Goal: Task Accomplishment & Management: Use online tool/utility

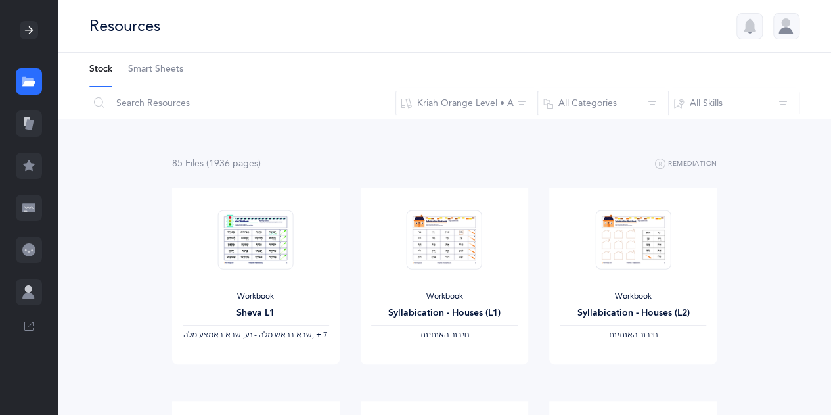
click at [28, 127] on icon at bounding box center [29, 124] width 9 height 11
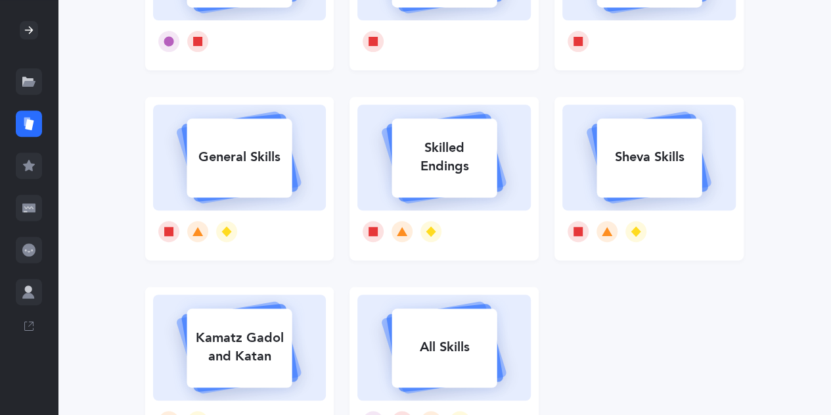
scroll to position [237, 0]
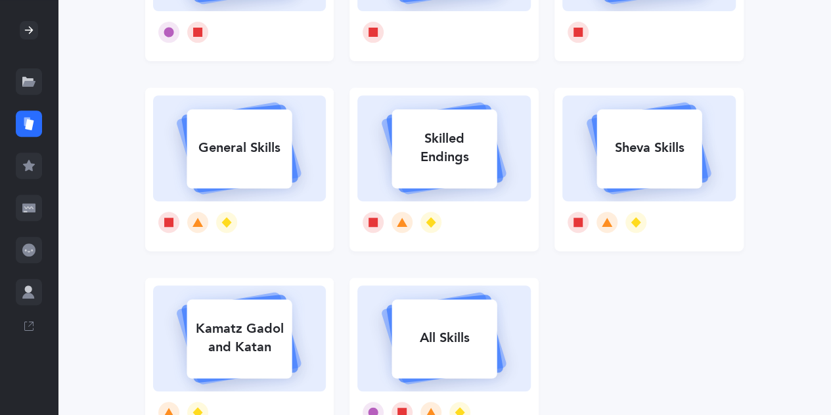
click at [246, 363] on div "Kamatz Gadol and Katan" at bounding box center [239, 337] width 105 height 53
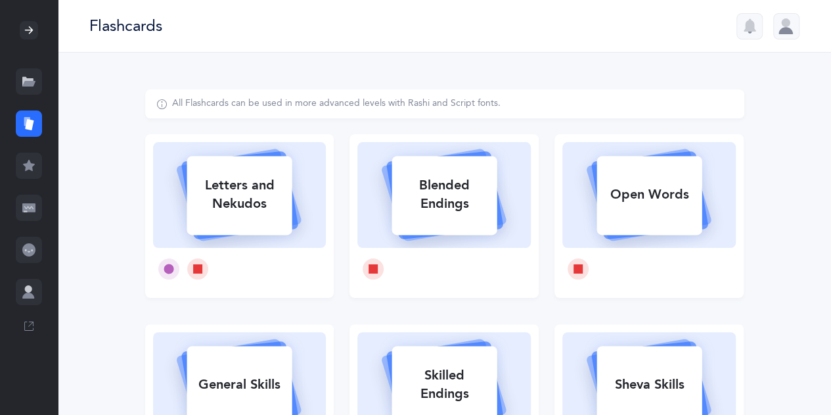
select select
select select "single"
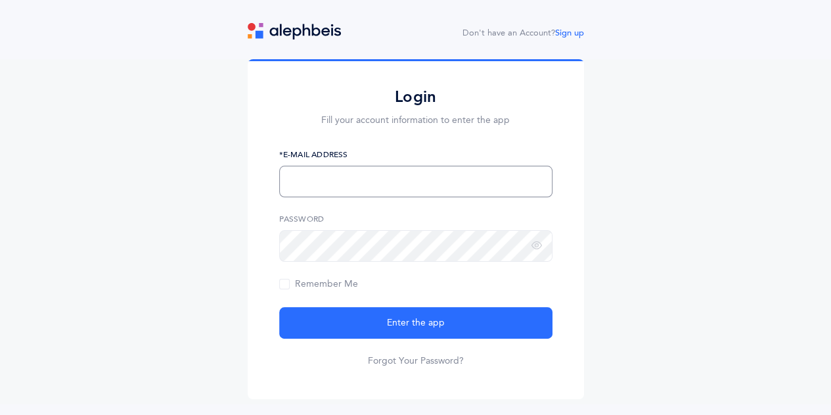
click at [396, 189] on input "text" at bounding box center [415, 182] width 273 height 32
type input "asinger@netivot.com"
click at [538, 249] on icon at bounding box center [537, 246] width 11 height 12
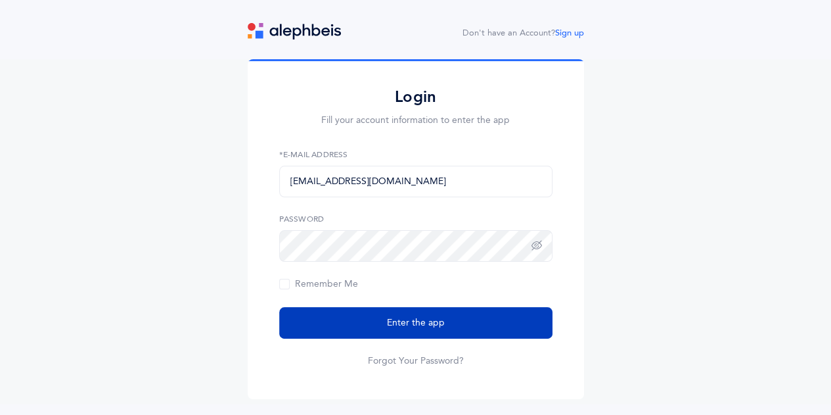
click at [410, 326] on span "Enter the app" at bounding box center [416, 323] width 58 height 14
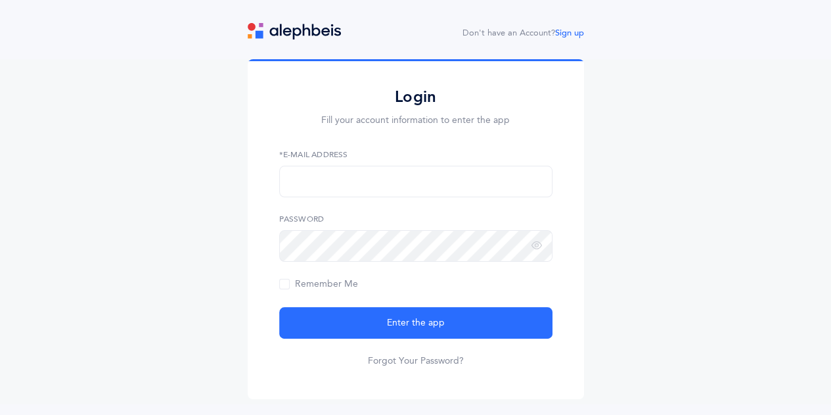
click at [398, 204] on form "*E-Mail Address Password Remember Me Enter the app Forgot Your Password?" at bounding box center [415, 258] width 273 height 219
click at [397, 181] on input "text" at bounding box center [415, 182] width 273 height 32
type input "[EMAIL_ADDRESS][DOMAIN_NAME]"
click at [541, 247] on icon at bounding box center [537, 246] width 11 height 12
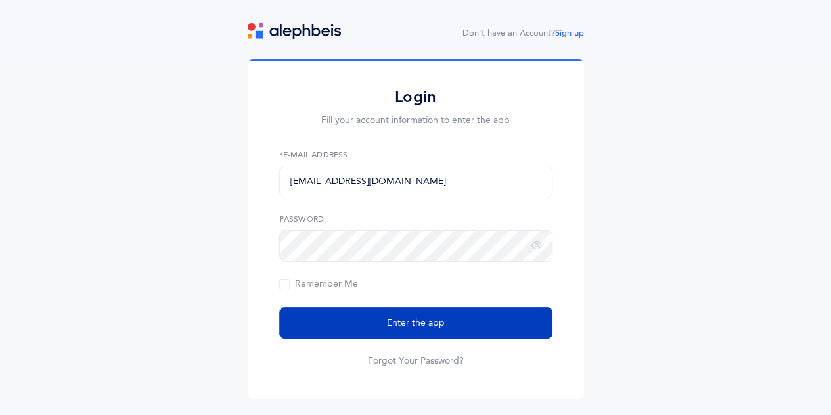
click at [453, 319] on button "Enter the app" at bounding box center [415, 323] width 273 height 32
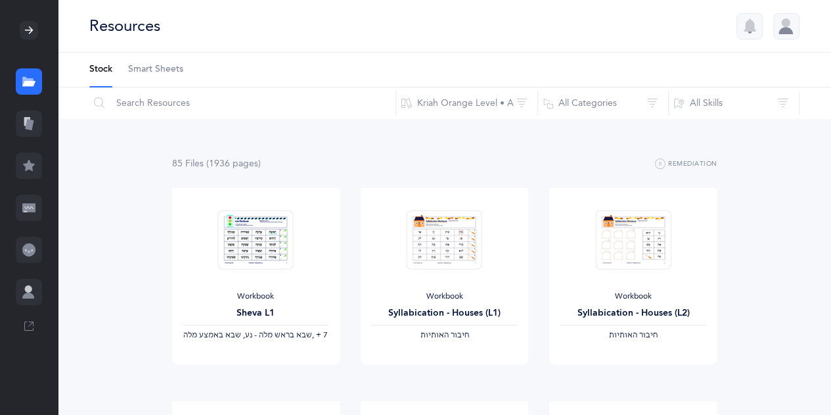
click at [37, 130] on div at bounding box center [29, 123] width 26 height 26
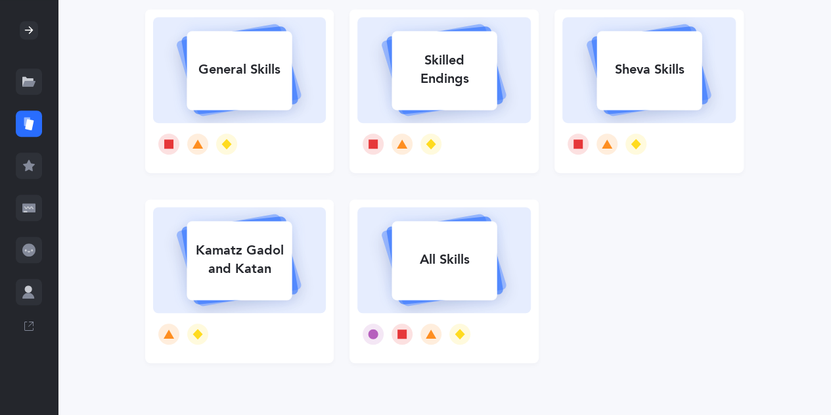
scroll to position [340, 0]
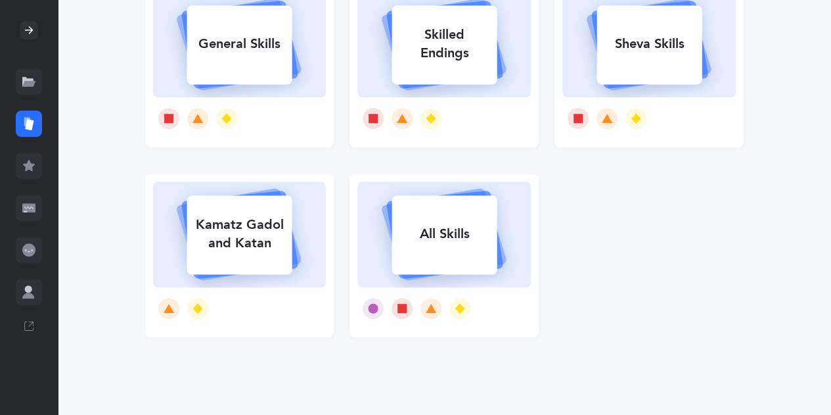
click at [414, 246] on div "All Skills" at bounding box center [444, 234] width 105 height 34
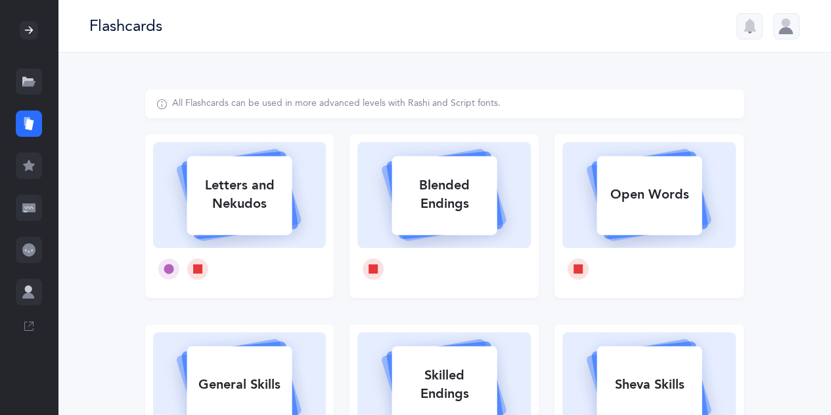
select select "single"
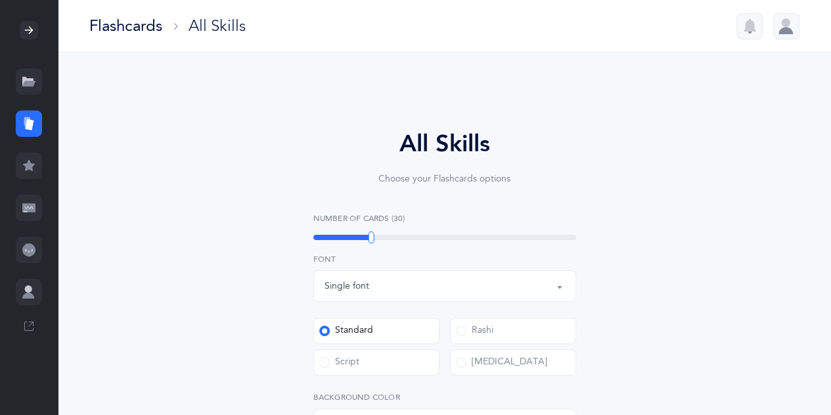
select select
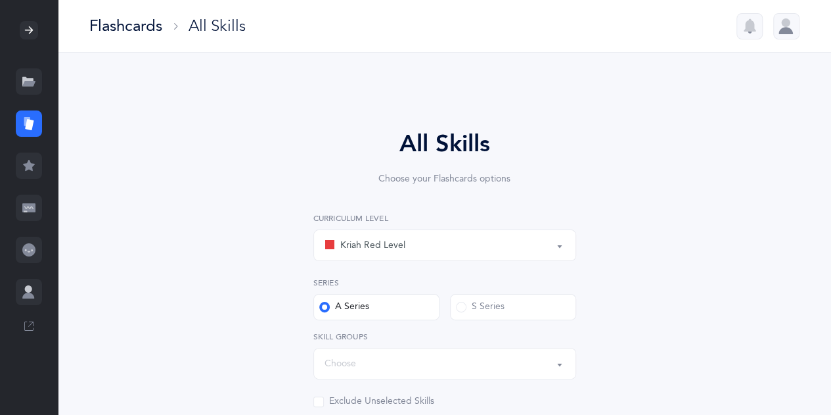
click at [547, 250] on div "Kriah Red Level" at bounding box center [445, 245] width 241 height 22
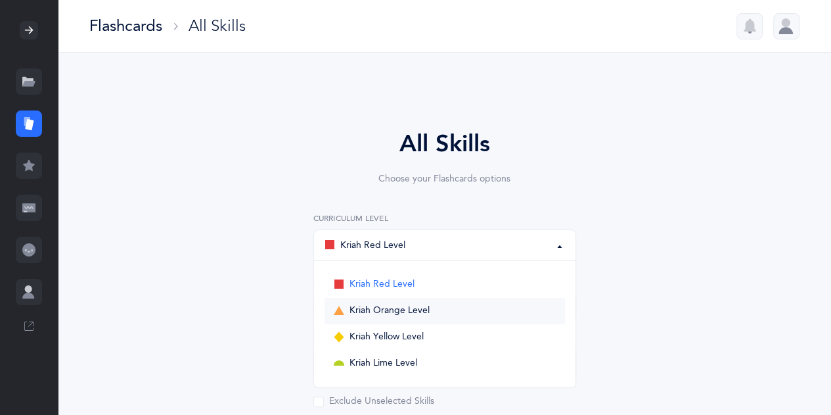
click at [463, 313] on link "Kriah Orange Level" at bounding box center [445, 311] width 241 height 26
select select "4"
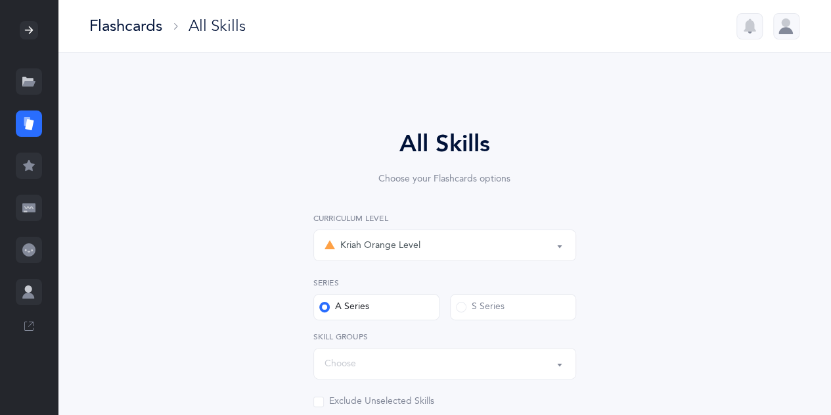
click at [555, 361] on button "Choose" at bounding box center [444, 364] width 263 height 32
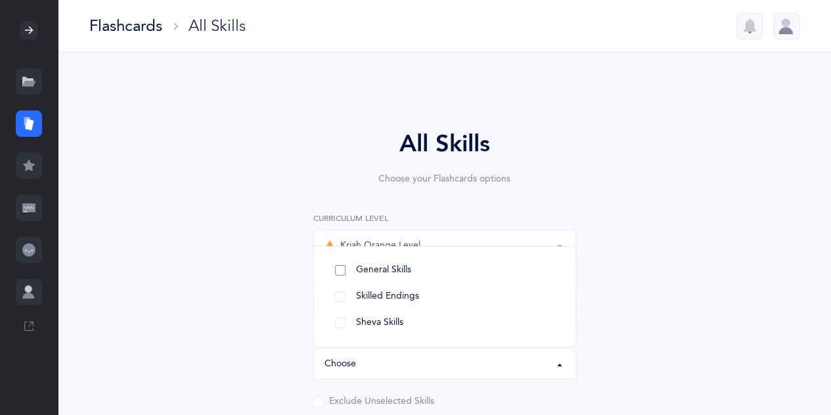
click at [507, 266] on link "General Skills" at bounding box center [445, 270] width 241 height 26
select select "General Skills"
select select
click at [330, 293] on link "Skilled Endings" at bounding box center [445, 296] width 241 height 26
select select
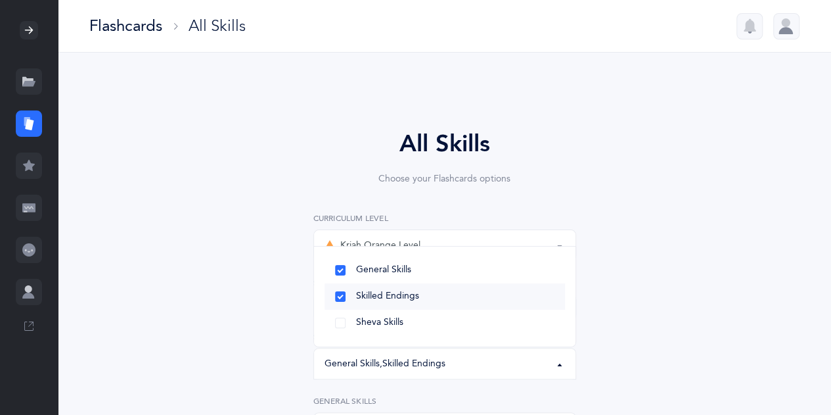
click at [330, 293] on link "Skilled Endings" at bounding box center [445, 296] width 241 height 26
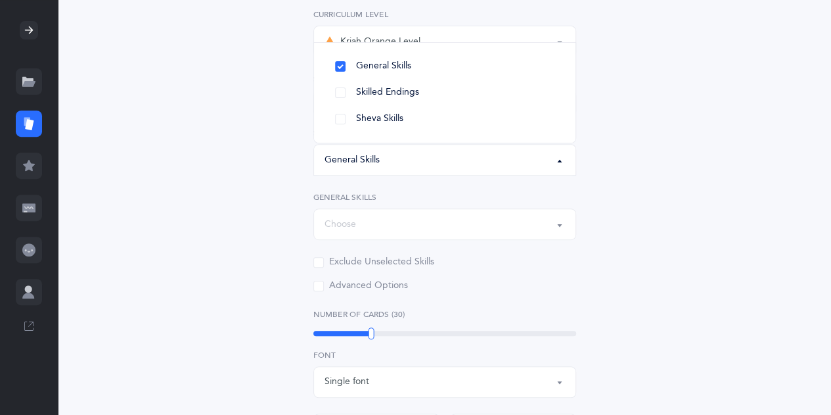
scroll to position [210, 0]
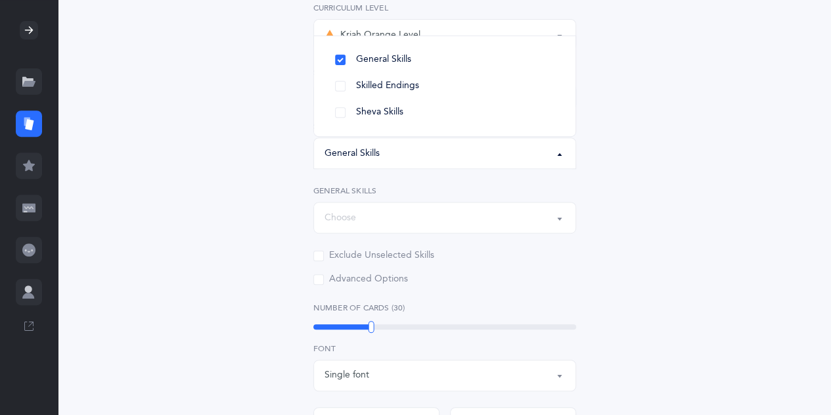
click at [543, 223] on div "Choose" at bounding box center [445, 217] width 241 height 22
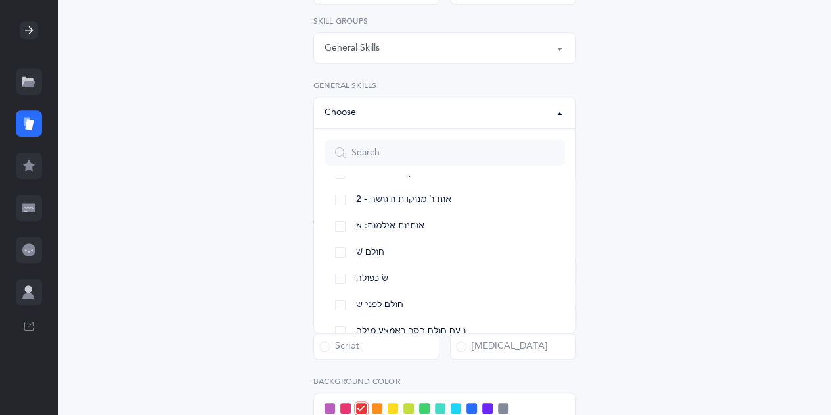
scroll to position [126, 0]
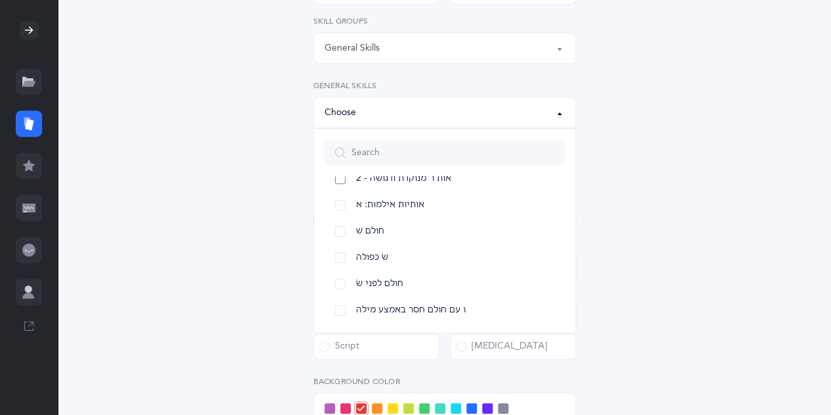
click at [338, 182] on link "2 - אות ו' מנוקדת ודגושה" at bounding box center [445, 179] width 241 height 26
select select "100"
click at [344, 236] on link "חולם שׁ" at bounding box center [445, 231] width 241 height 26
click at [344, 314] on link "ו עם חולם חסר באמצע מילה" at bounding box center [445, 310] width 241 height 26
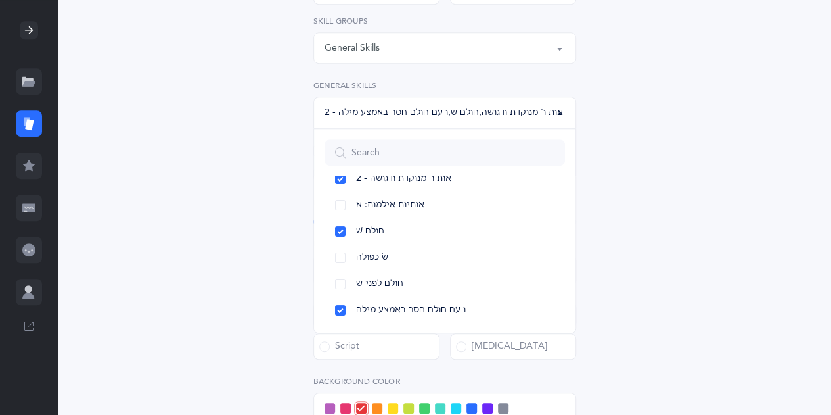
click at [392, 348] on label "Script" at bounding box center [376, 346] width 126 height 26
click at [0, 0] on input "Script" at bounding box center [0, 0] width 0 height 0
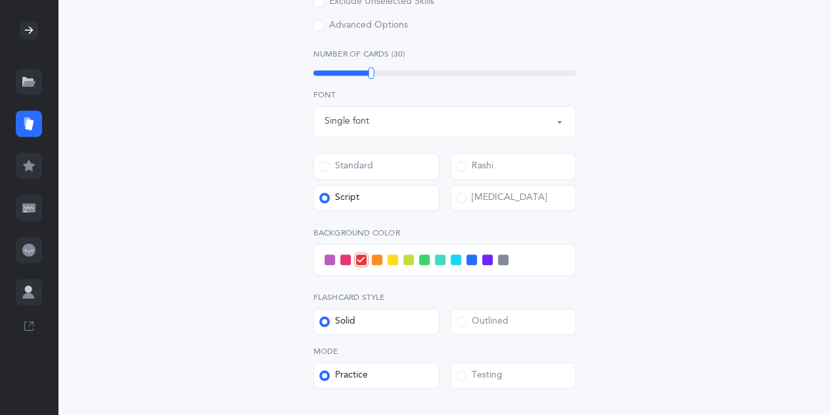
scroll to position [526, 0]
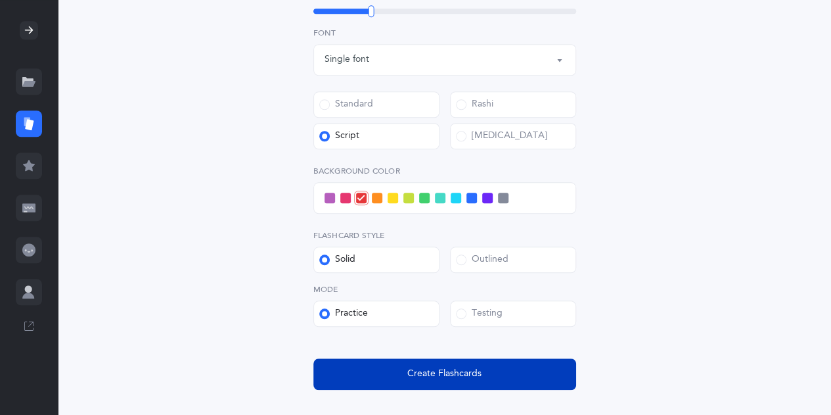
click at [517, 378] on button "Create Flashcards" at bounding box center [444, 374] width 263 height 32
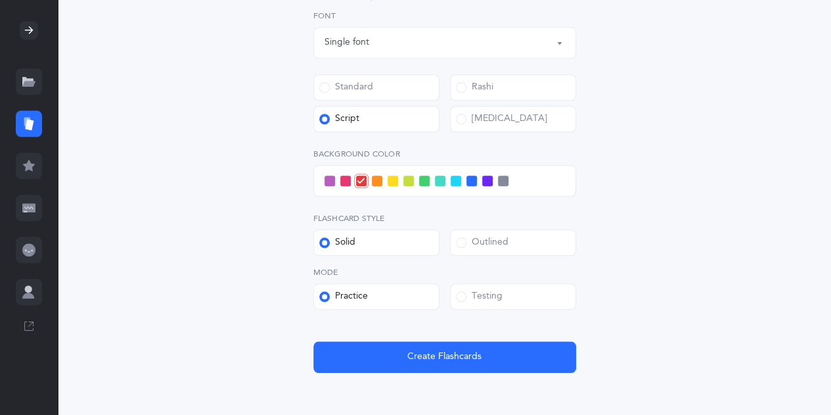
scroll to position [561, 0]
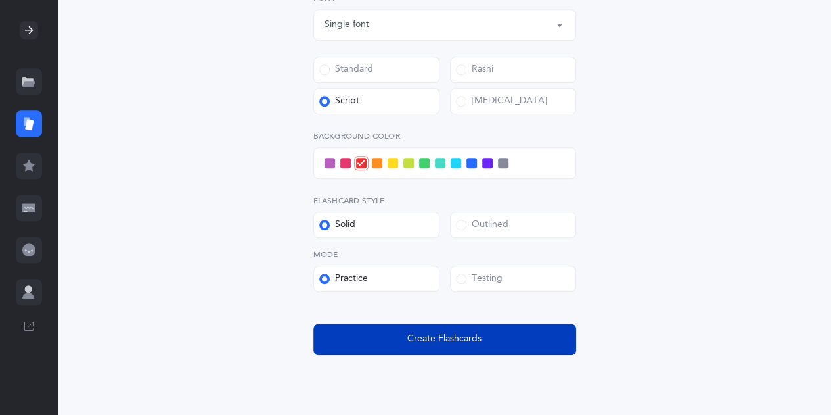
click at [499, 346] on button "Create Flashcards" at bounding box center [444, 339] width 263 height 32
click at [431, 340] on span "Create Flashcards" at bounding box center [444, 339] width 74 height 14
click at [434, 337] on span "Create Flashcards" at bounding box center [444, 339] width 74 height 14
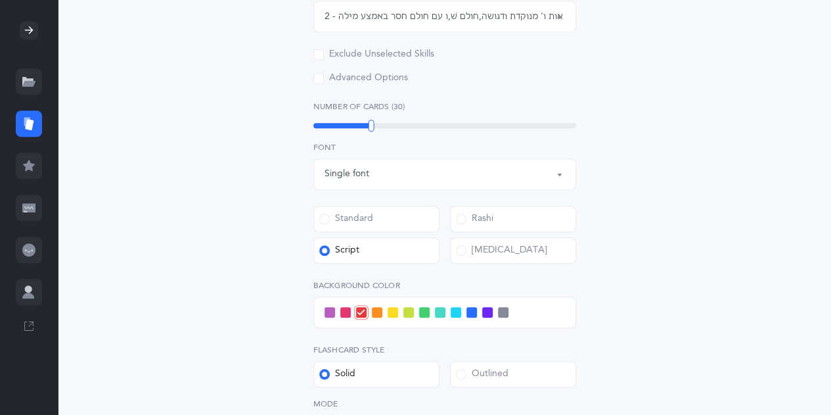
scroll to position [324, 0]
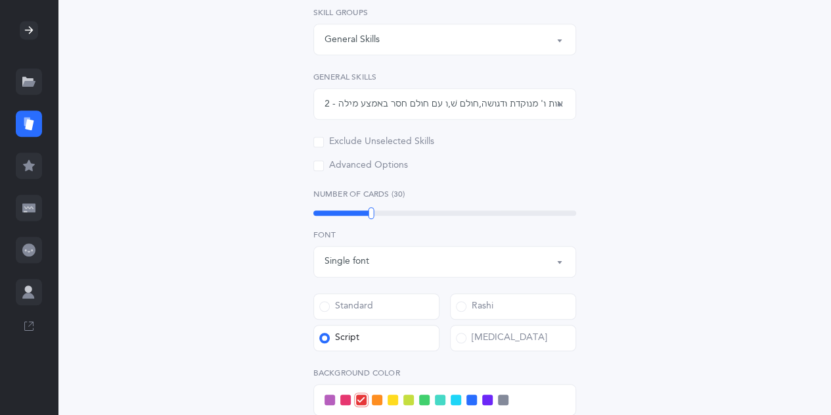
click at [326, 145] on div "Exclude Unselected Skills" at bounding box center [373, 141] width 121 height 13
click at [0, 0] on input "Exclude Unselected Skills" at bounding box center [0, 0] width 0 height 0
click at [326, 145] on div "Exclude Unselected Skills" at bounding box center [373, 141] width 121 height 13
click at [0, 0] on input "Exclude Unselected Skills" at bounding box center [0, 0] width 0 height 0
click at [327, 143] on div "Exclude Unselected Skills" at bounding box center [373, 141] width 121 height 13
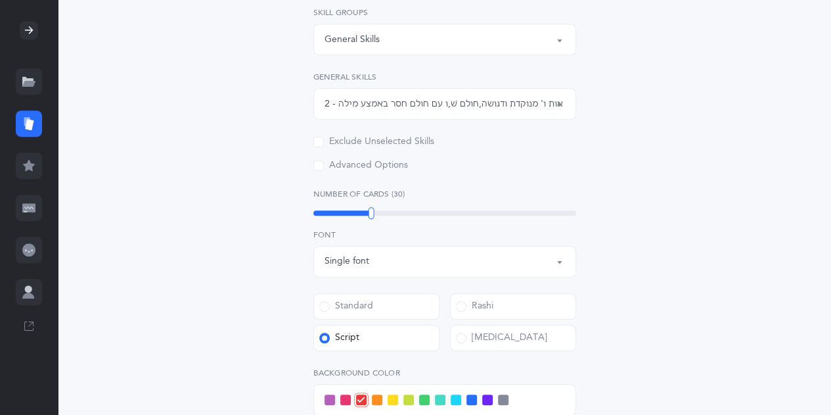
click at [0, 0] on input "Exclude Unselected Skills" at bounding box center [0, 0] width 0 height 0
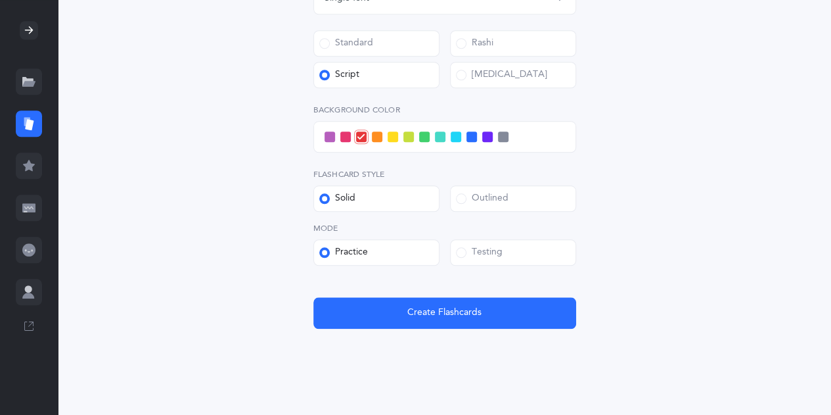
scroll to position [605, 0]
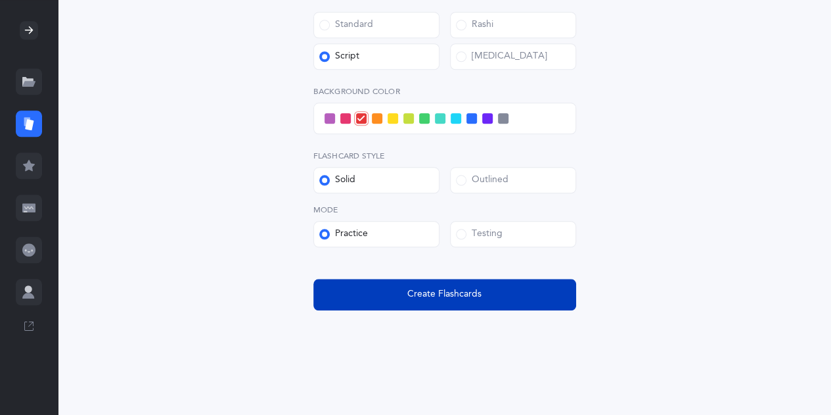
click at [423, 296] on span "Create Flashcards" at bounding box center [444, 294] width 74 height 14
click at [422, 296] on span "Create Flashcards" at bounding box center [444, 294] width 74 height 14
click at [470, 290] on span "Create Flashcards" at bounding box center [444, 294] width 74 height 14
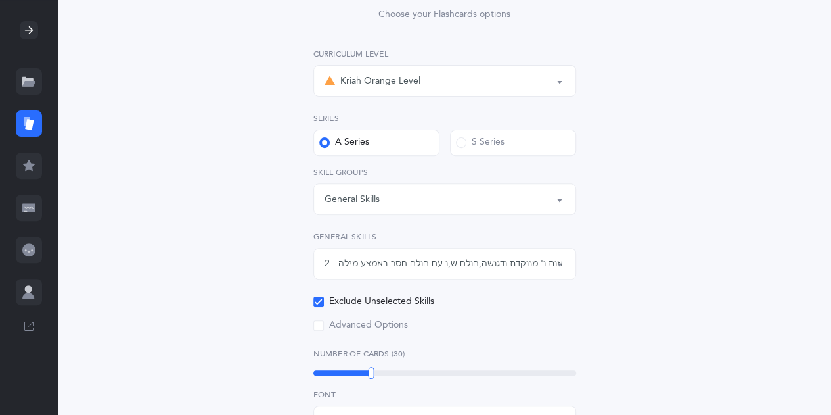
scroll to position [158, 0]
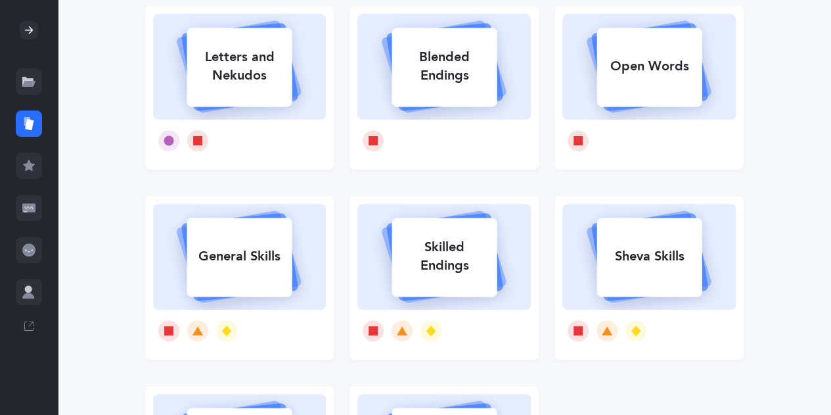
scroll to position [131, 0]
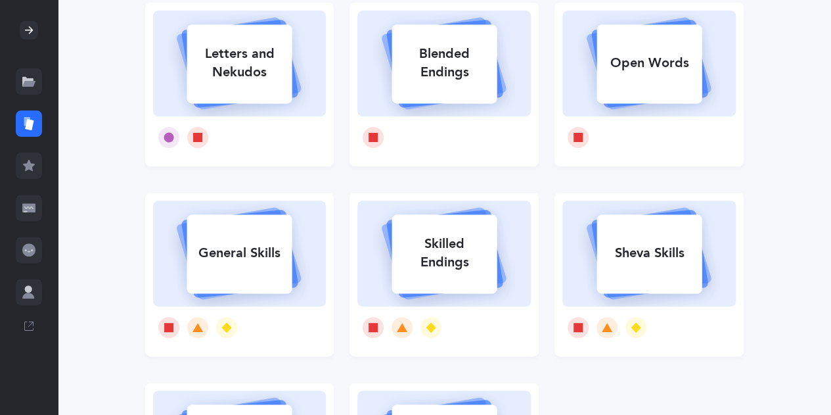
click at [233, 99] on rect at bounding box center [239, 63] width 105 height 79
select select
select select "single"
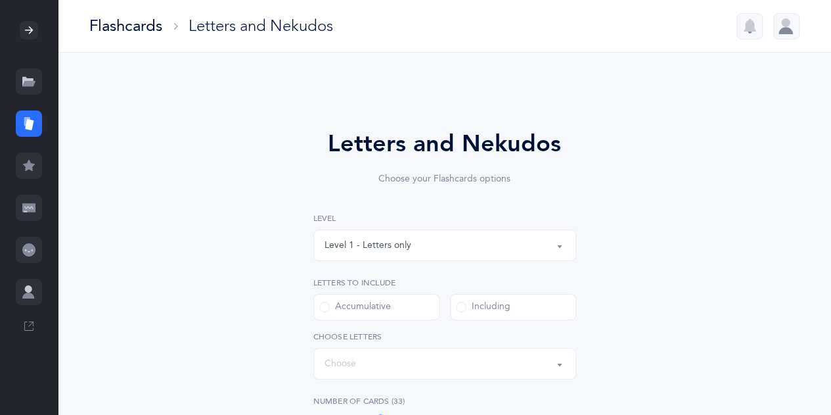
select select "27"
click at [557, 253] on button "Level 1 - Letters only" at bounding box center [444, 245] width 263 height 32
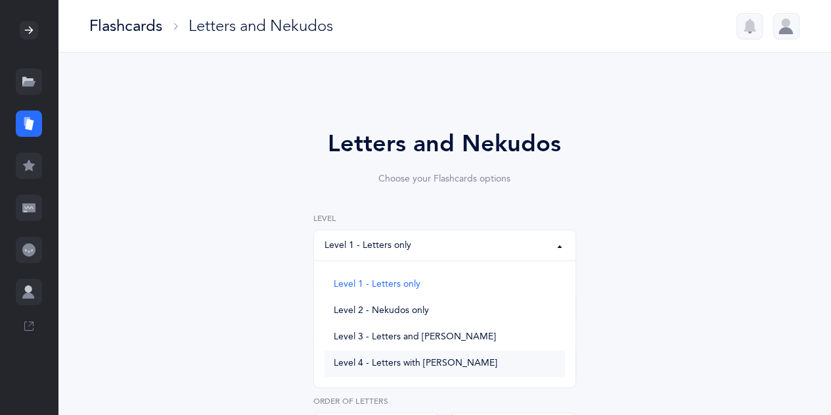
click at [513, 360] on link "Level 4 - Letters with [PERSON_NAME]" at bounding box center [445, 363] width 241 height 26
select select "4"
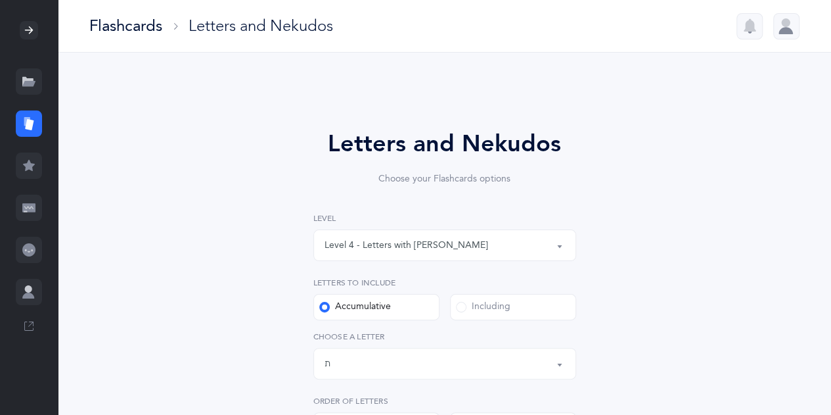
click at [559, 367] on button "Letters up until: ת" at bounding box center [444, 364] width 263 height 32
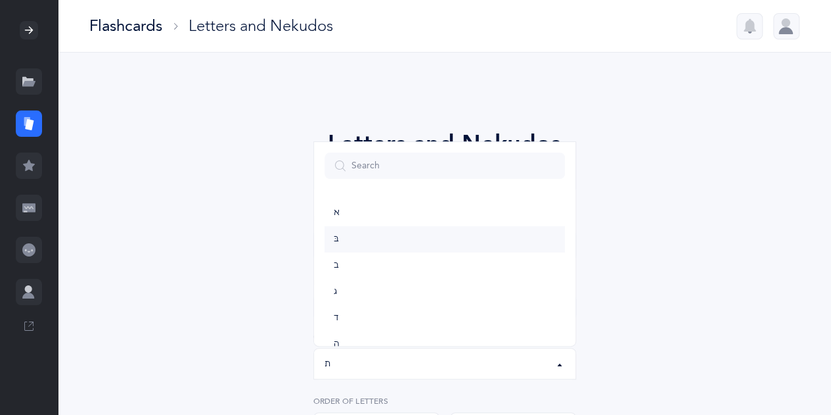
click at [423, 245] on link "בּ" at bounding box center [445, 239] width 241 height 26
select select "81"
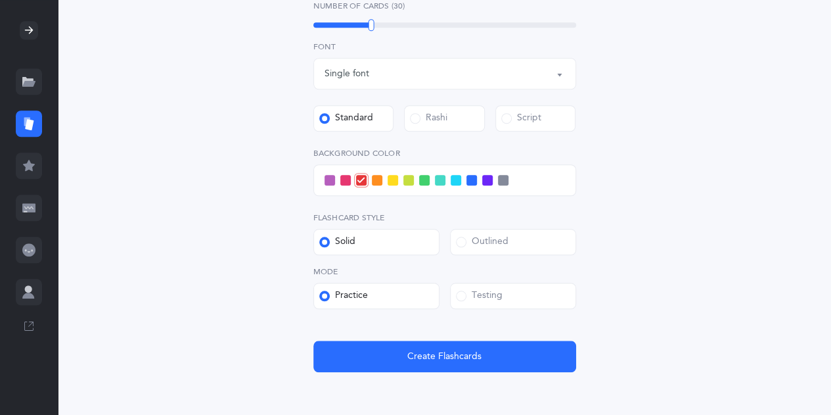
scroll to position [526, 0]
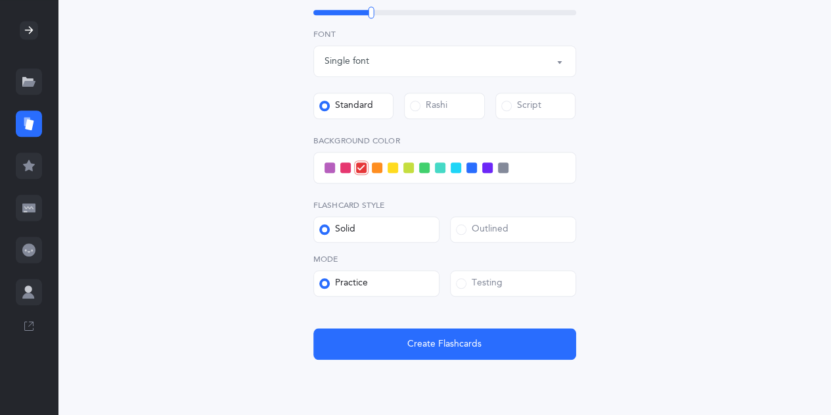
click at [524, 106] on div "Script" at bounding box center [521, 105] width 40 height 13
click at [0, 0] on input "Script" at bounding box center [0, 0] width 0 height 0
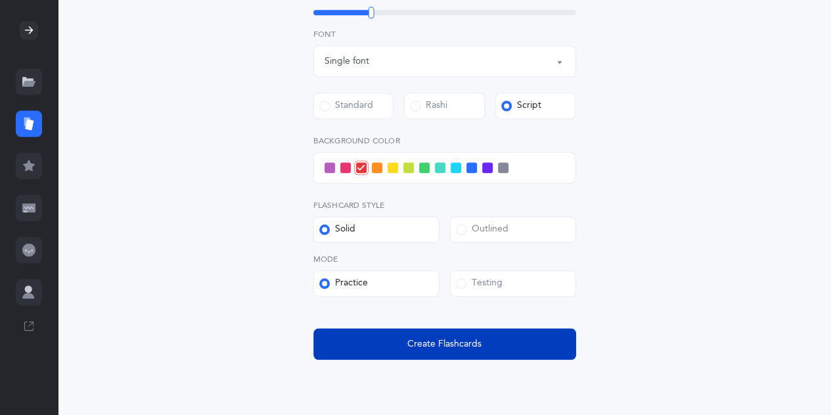
click at [423, 340] on span "Create Flashcards" at bounding box center [444, 344] width 74 height 14
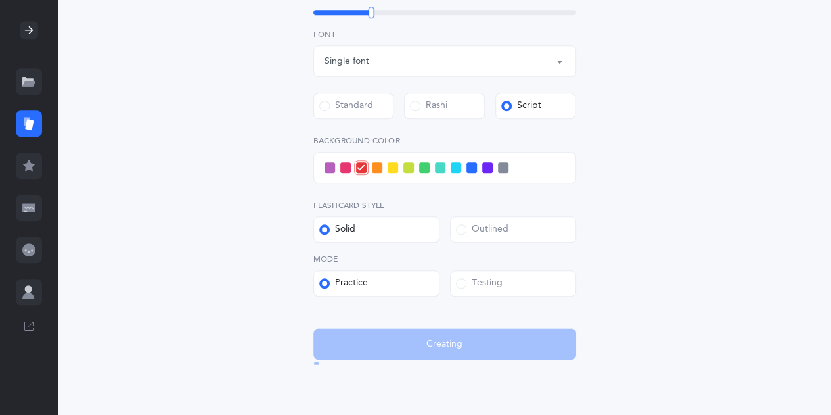
scroll to position [0, 0]
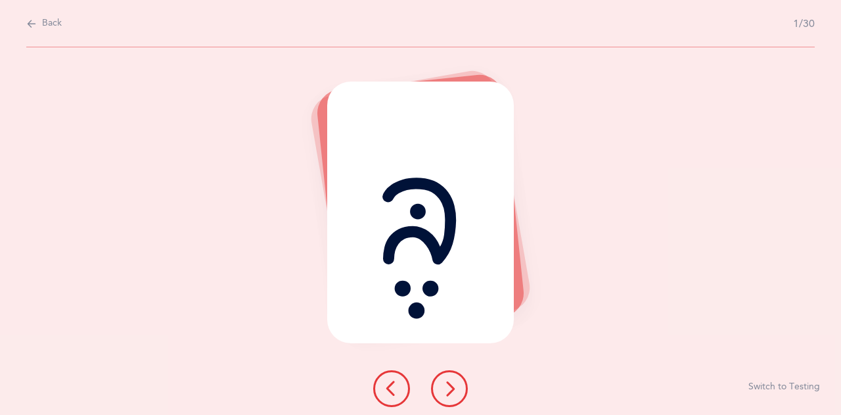
click at [444, 394] on icon at bounding box center [450, 388] width 16 height 16
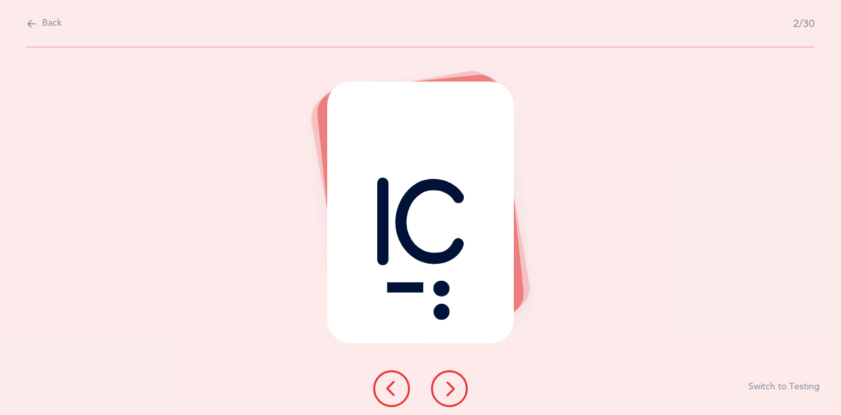
click at [444, 394] on icon at bounding box center [450, 388] width 16 height 16
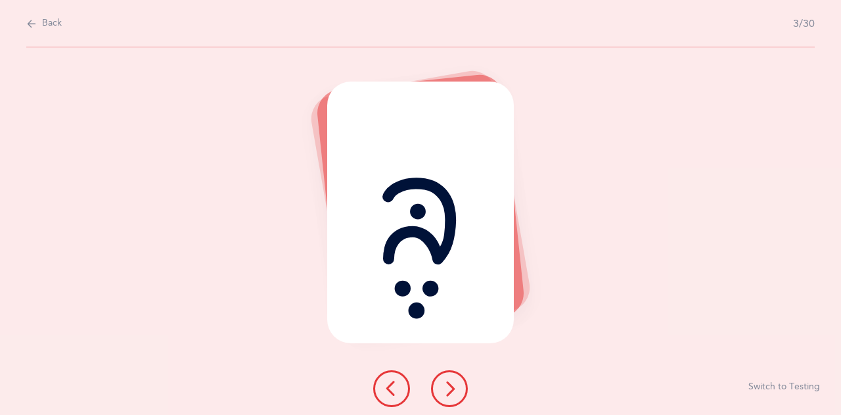
click at [444, 394] on icon at bounding box center [450, 388] width 16 height 16
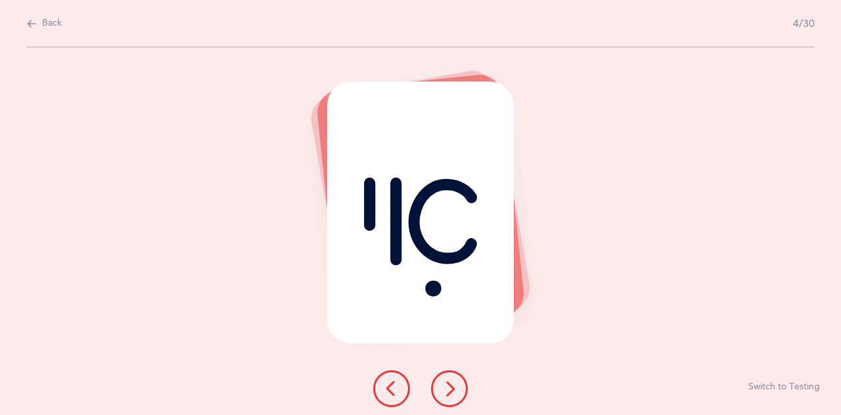
click at [444, 394] on icon at bounding box center [450, 388] width 16 height 16
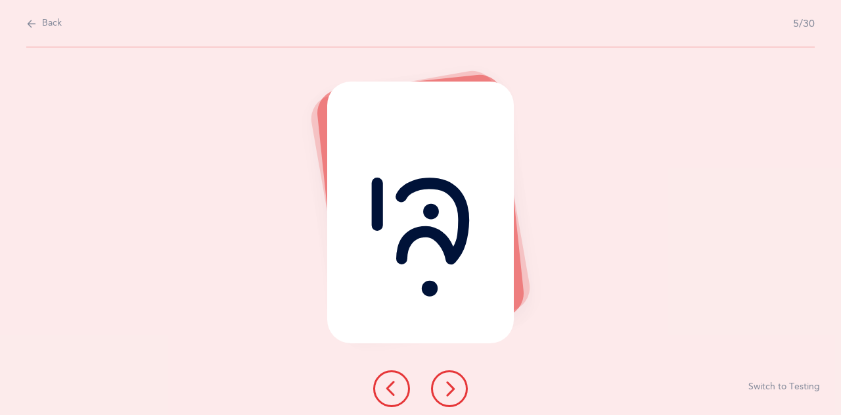
click at [444, 394] on icon at bounding box center [450, 388] width 16 height 16
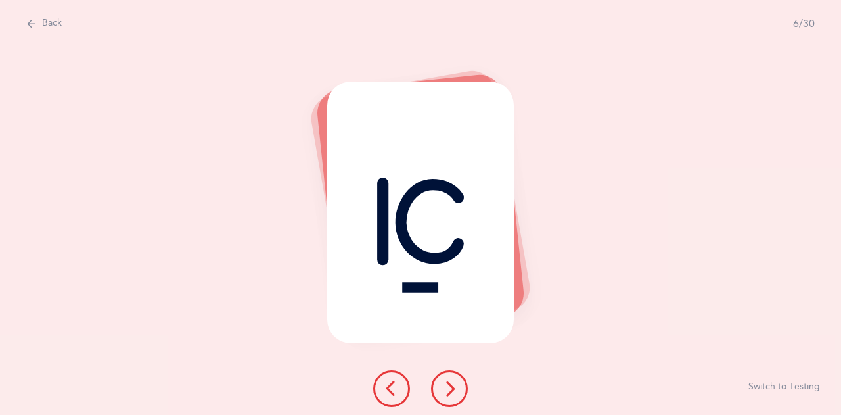
click at [444, 394] on icon at bounding box center [450, 388] width 16 height 16
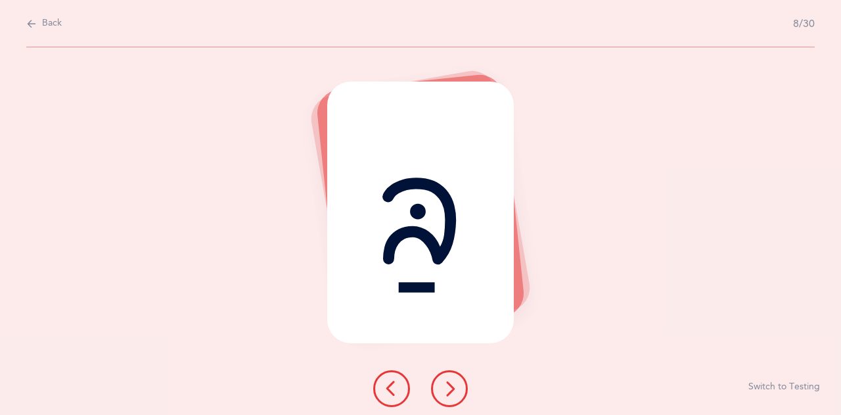
click at [444, 394] on icon at bounding box center [450, 388] width 16 height 16
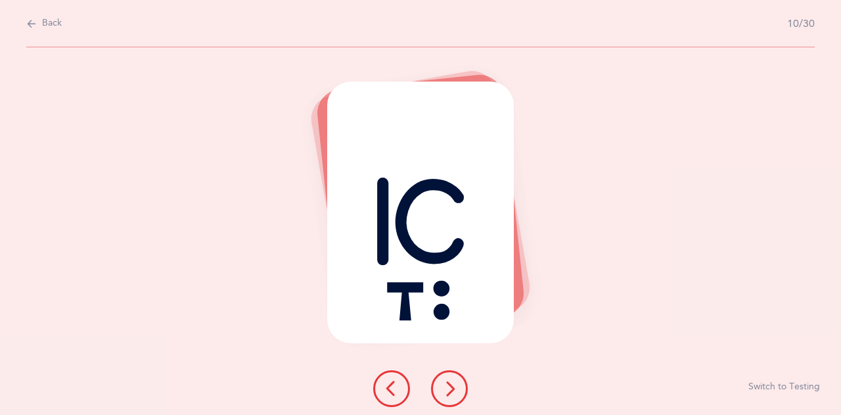
click at [444, 394] on icon at bounding box center [450, 388] width 16 height 16
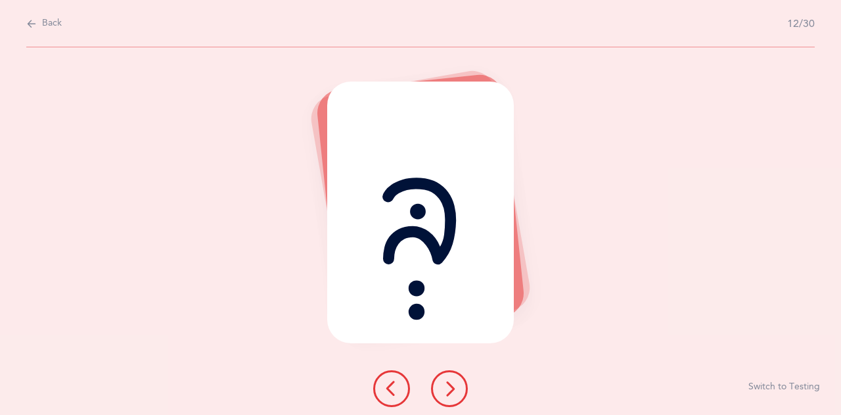
click at [444, 394] on icon at bounding box center [450, 388] width 16 height 16
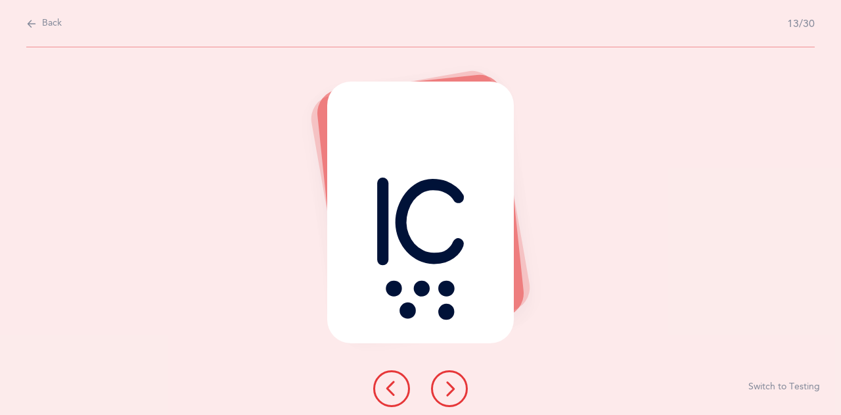
click at [444, 394] on icon at bounding box center [450, 388] width 16 height 16
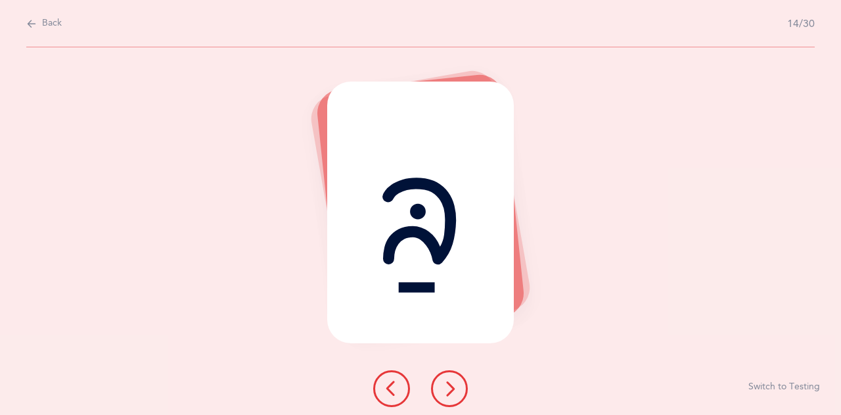
click at [57, 20] on span "Back" at bounding box center [52, 23] width 20 height 13
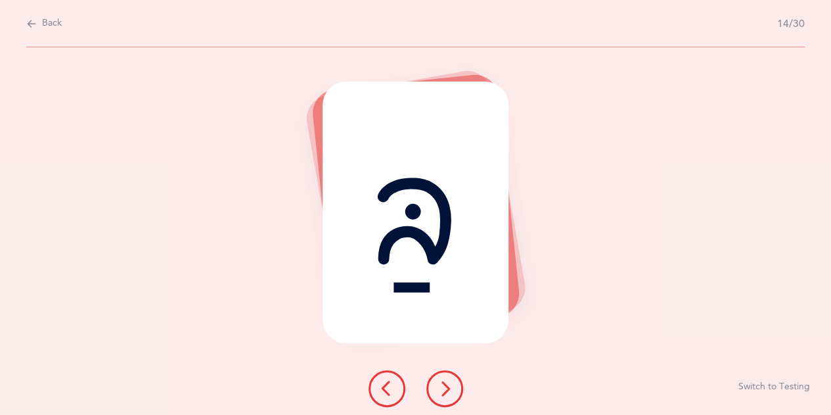
select select "4"
select select "81"
select select "single"
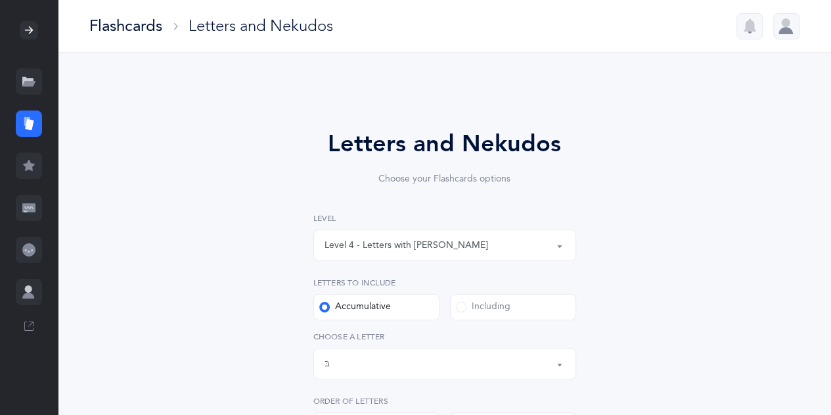
click at [465, 371] on div "Letters up until: בּ" at bounding box center [445, 363] width 241 height 22
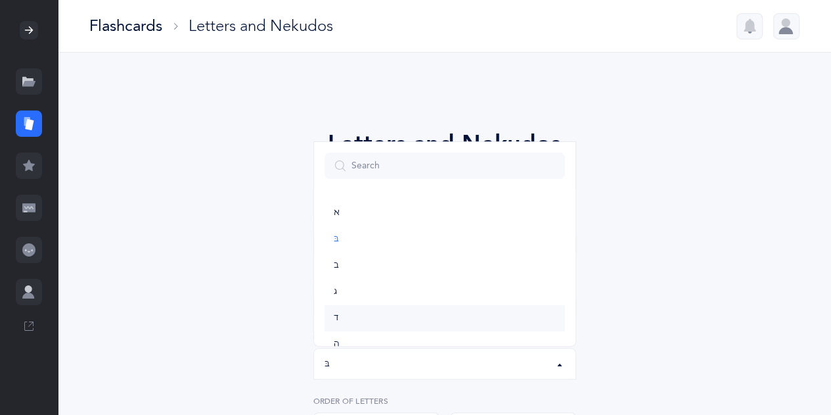
click at [432, 327] on link "ד" at bounding box center [445, 318] width 241 height 26
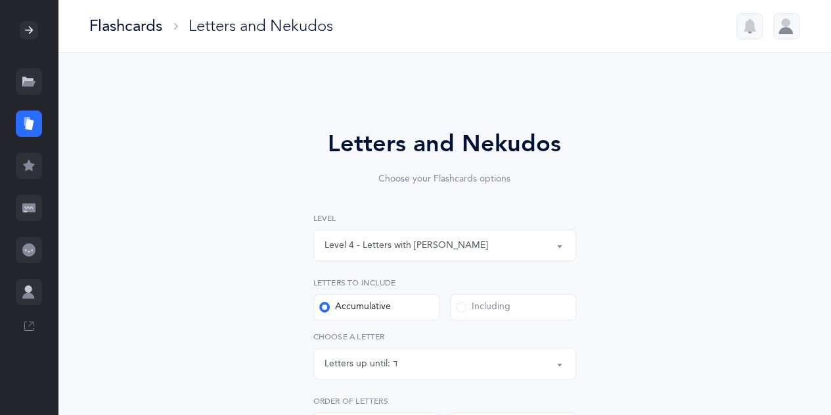
click at [562, 364] on button "Letters up until: ד" at bounding box center [444, 364] width 263 height 32
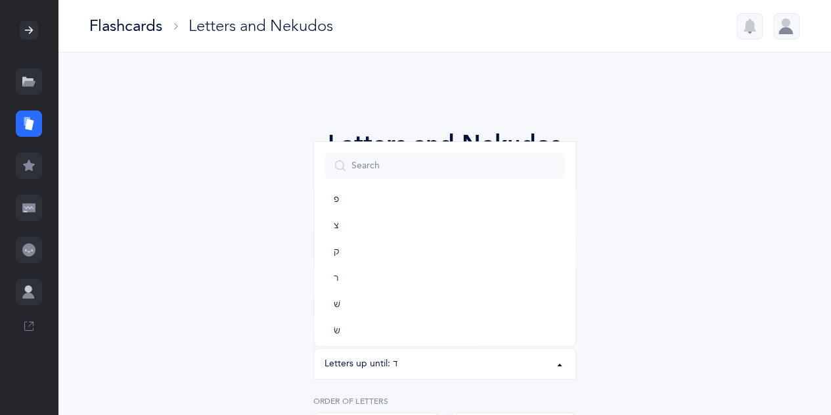
scroll to position [652, 0]
click at [416, 329] on link "ת" at bounding box center [445, 323] width 241 height 26
select select "27"
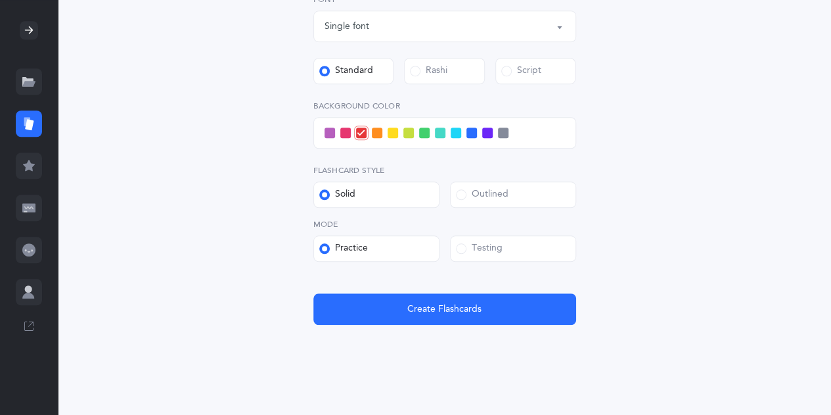
scroll to position [576, 0]
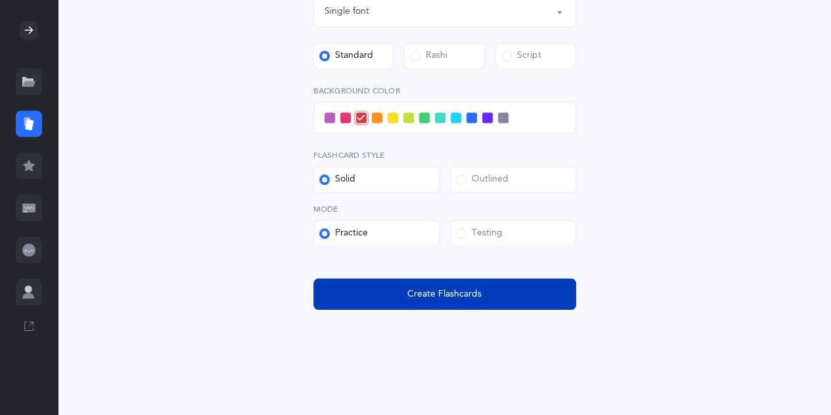
click at [448, 294] on span "Create Flashcards" at bounding box center [444, 294] width 74 height 14
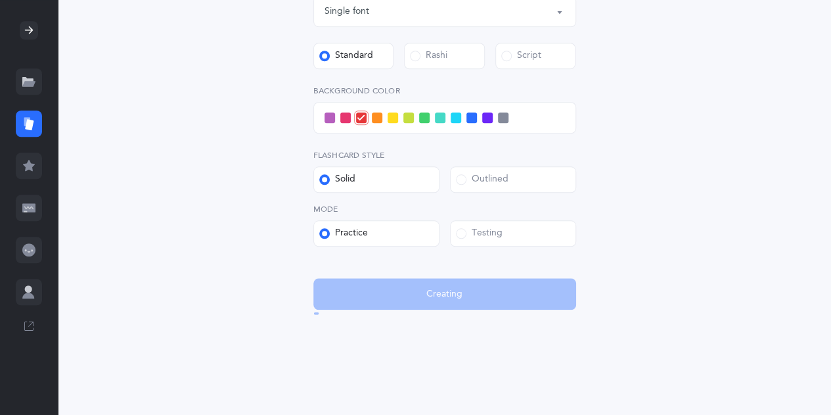
scroll to position [0, 0]
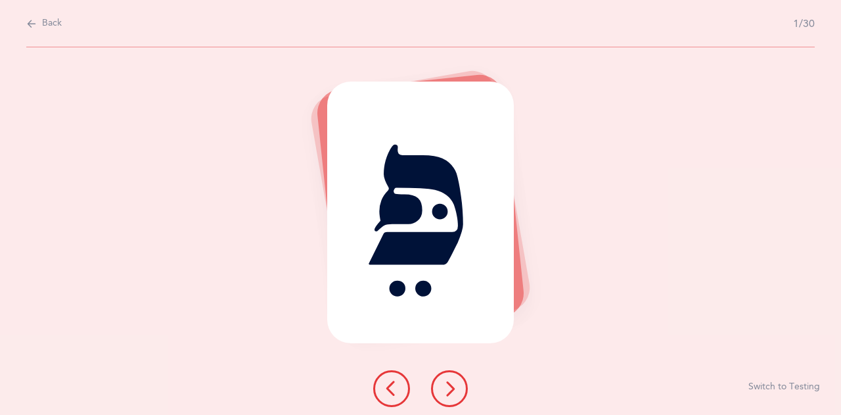
click at [459, 388] on button at bounding box center [449, 388] width 37 height 37
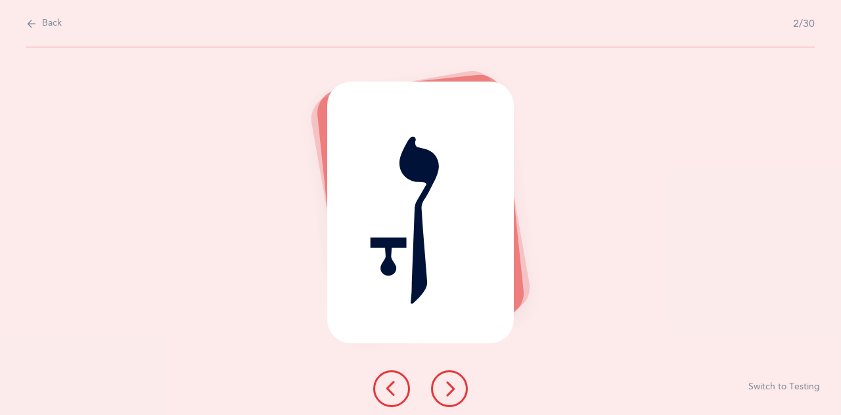
click at [459, 388] on button at bounding box center [449, 388] width 37 height 37
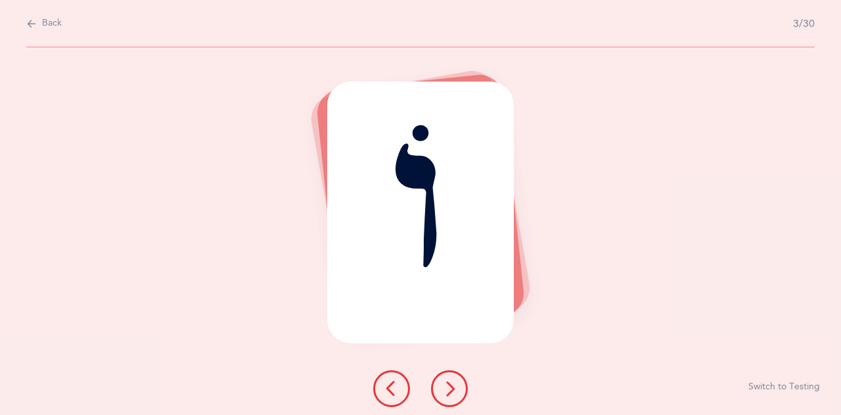
click at [459, 388] on button at bounding box center [449, 388] width 37 height 37
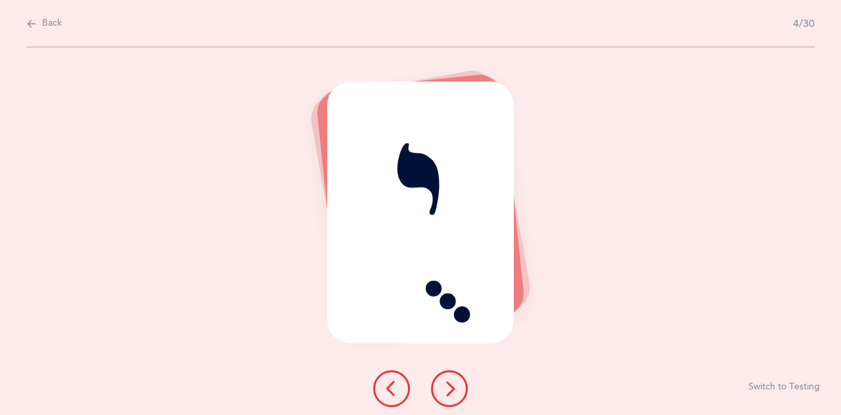
click at [459, 388] on button at bounding box center [449, 388] width 37 height 37
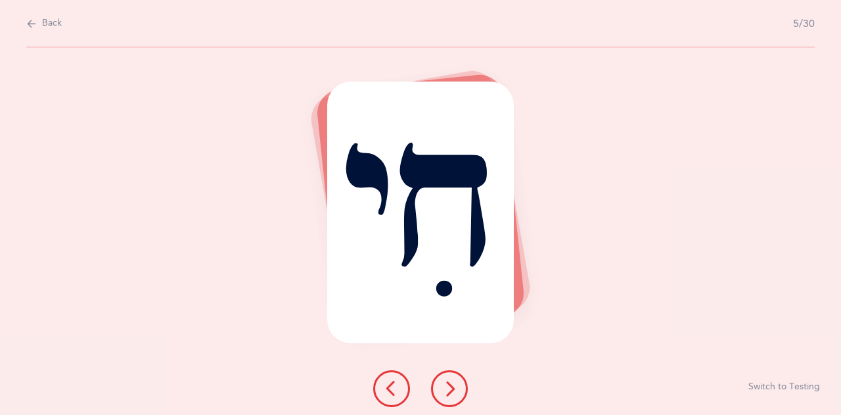
click at [459, 388] on button at bounding box center [449, 388] width 37 height 37
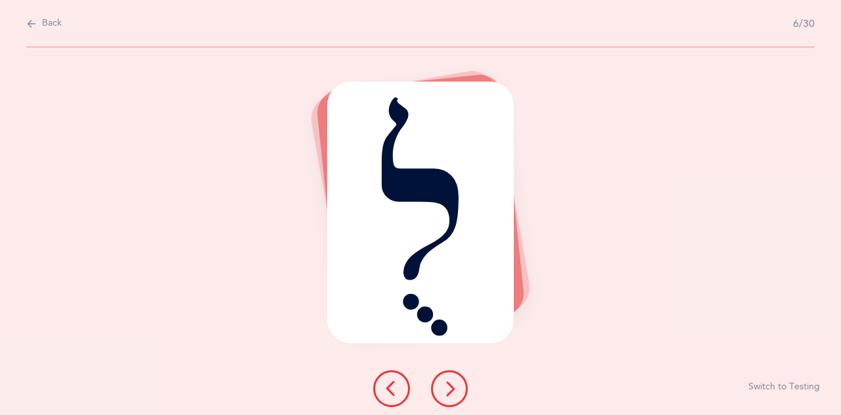
click at [459, 388] on button at bounding box center [449, 388] width 37 height 37
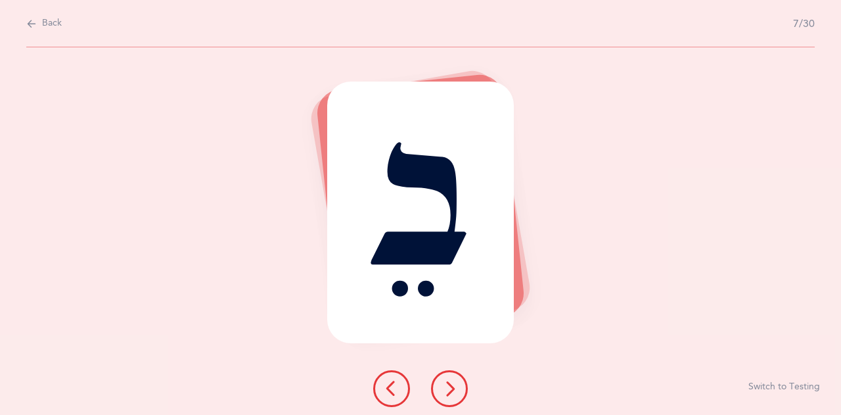
click at [459, 388] on button at bounding box center [449, 388] width 37 height 37
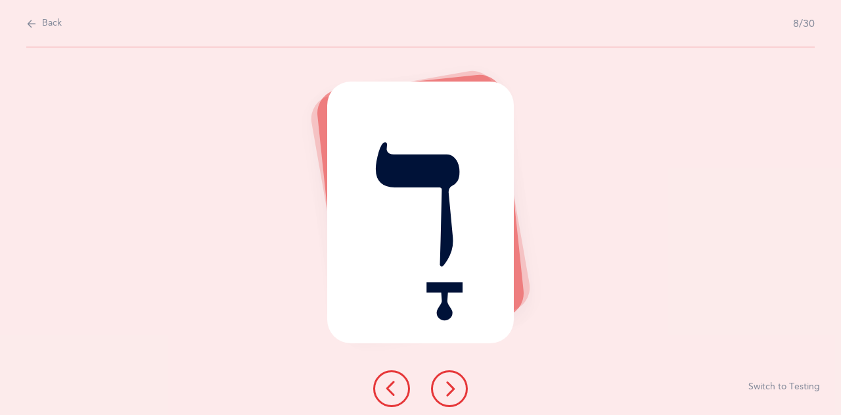
click at [459, 388] on button at bounding box center [449, 388] width 37 height 37
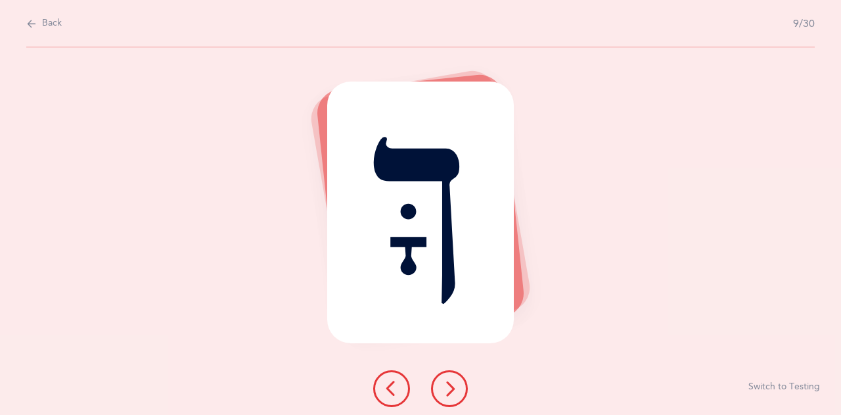
click at [459, 388] on button at bounding box center [449, 388] width 37 height 37
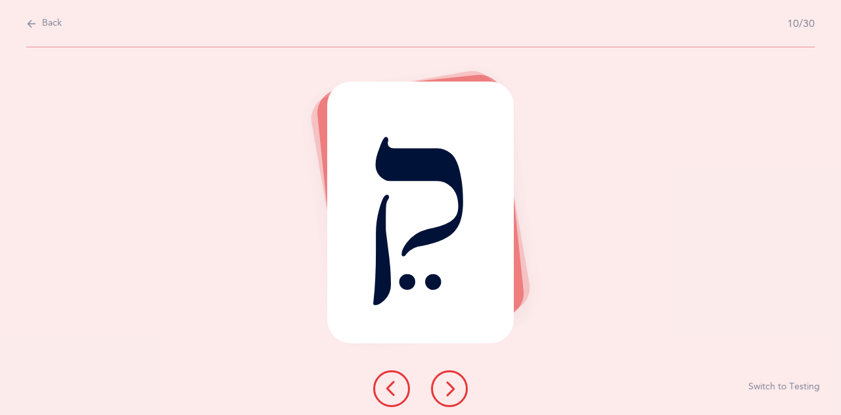
click at [459, 388] on button at bounding box center [449, 388] width 37 height 37
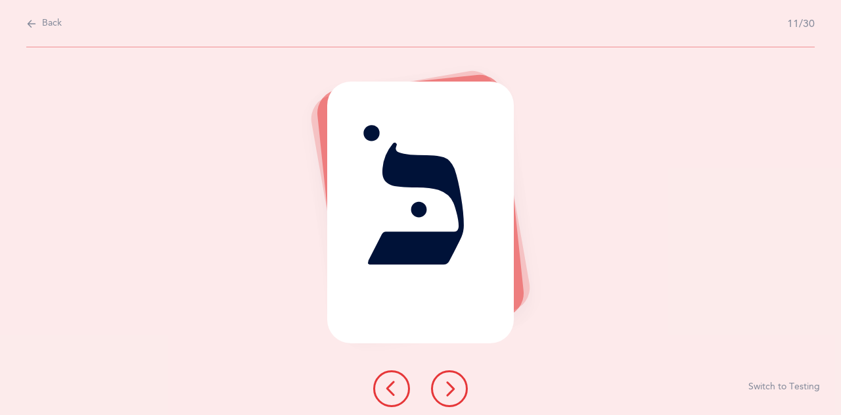
click at [459, 388] on button at bounding box center [449, 388] width 37 height 37
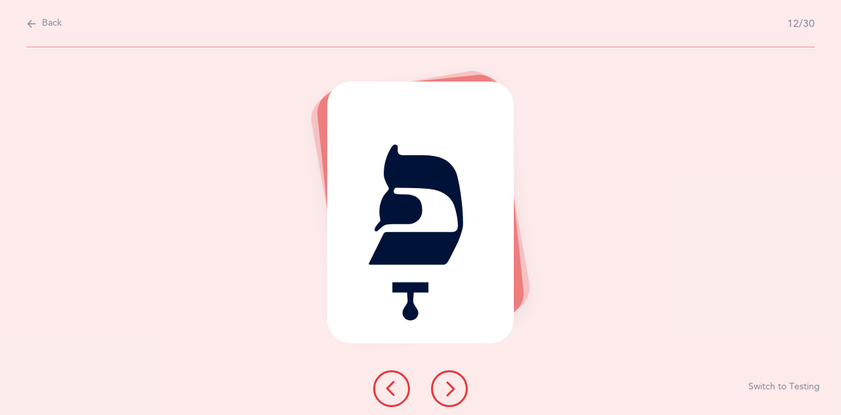
click at [459, 388] on button at bounding box center [449, 388] width 37 height 37
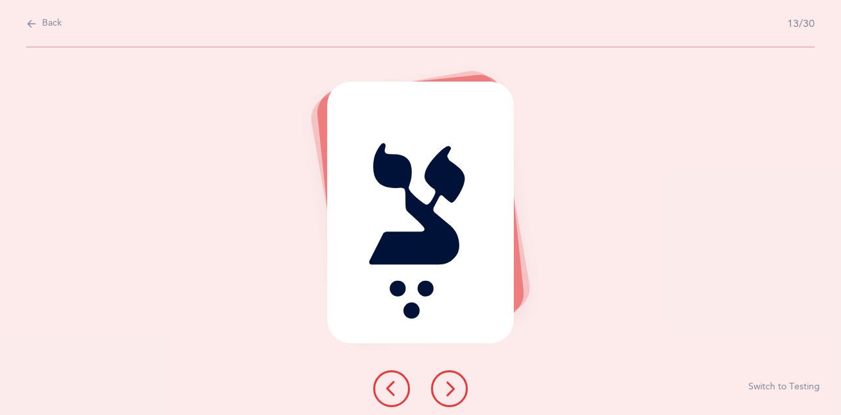
click at [459, 388] on button at bounding box center [449, 388] width 37 height 37
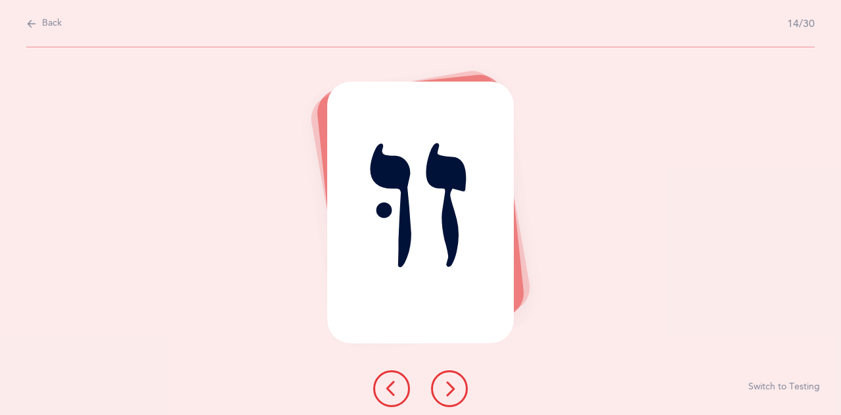
click at [459, 388] on button at bounding box center [449, 388] width 37 height 37
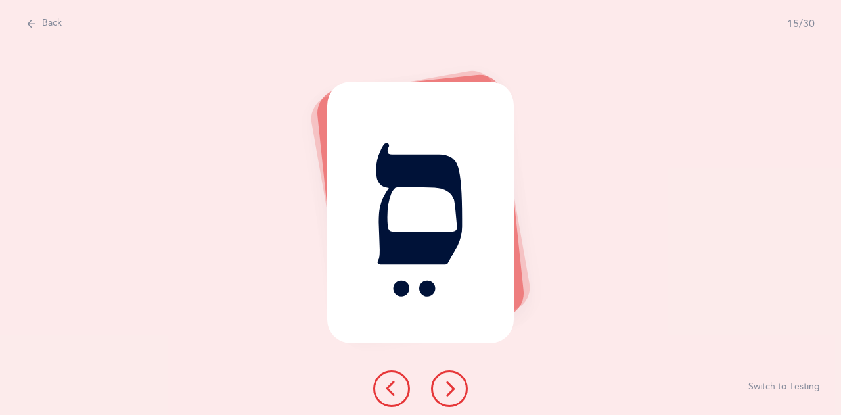
click at [459, 388] on button at bounding box center [449, 388] width 37 height 37
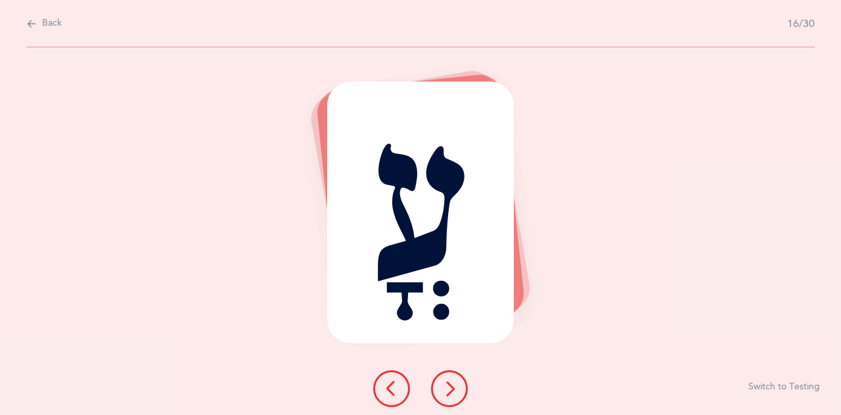
click at [459, 388] on button at bounding box center [449, 388] width 37 height 37
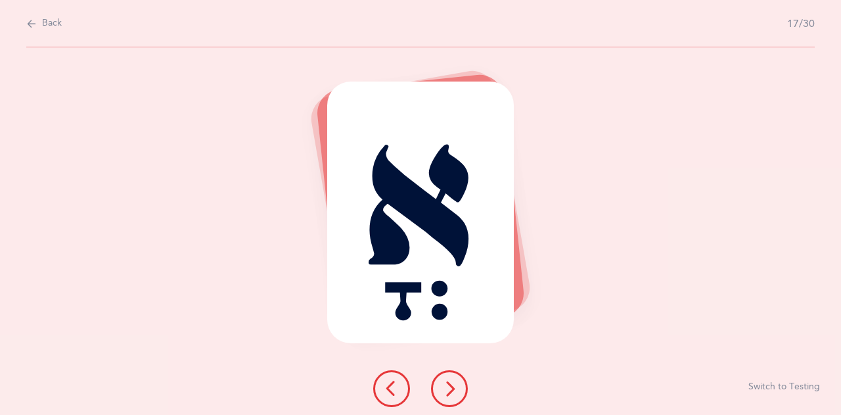
click at [459, 388] on button at bounding box center [449, 388] width 37 height 37
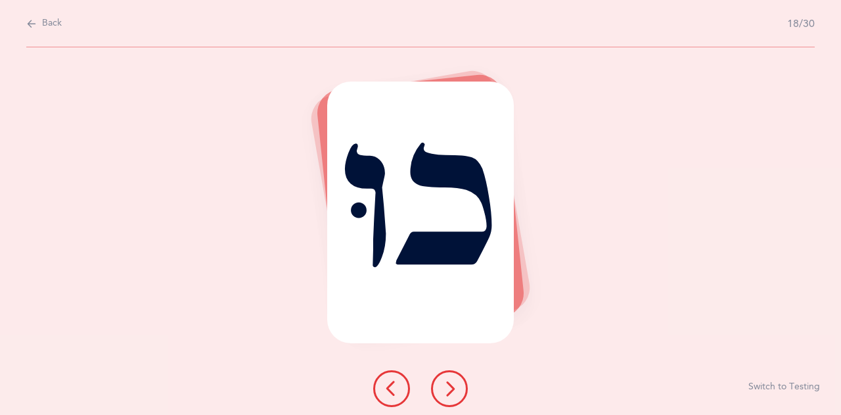
click at [459, 388] on button at bounding box center [449, 388] width 37 height 37
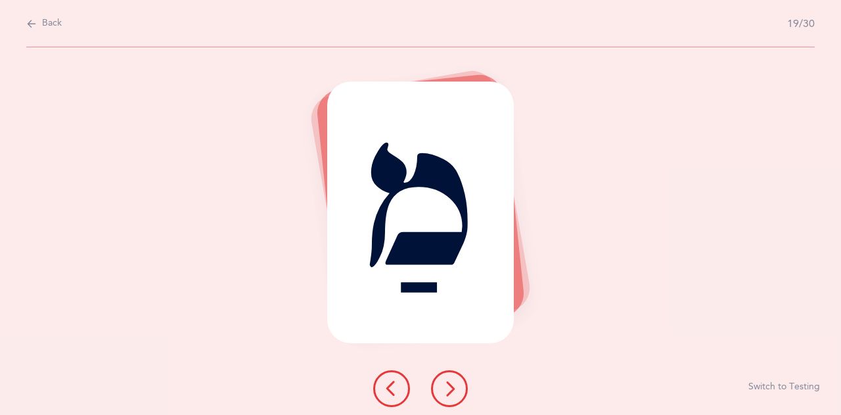
click at [459, 388] on button at bounding box center [449, 388] width 37 height 37
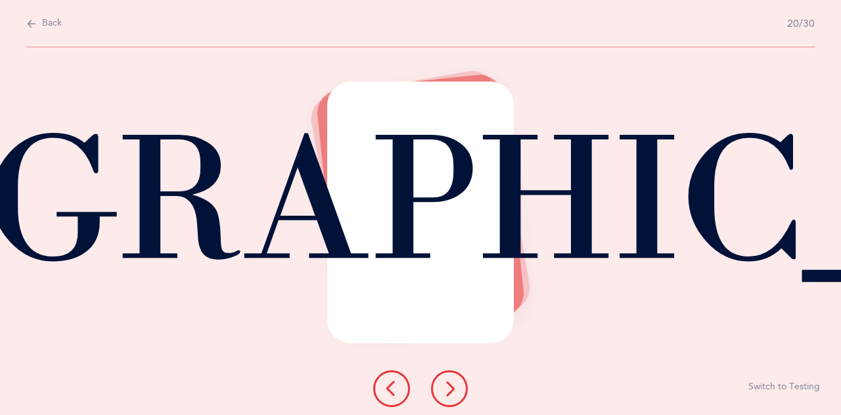
click at [459, 388] on button at bounding box center [449, 388] width 37 height 37
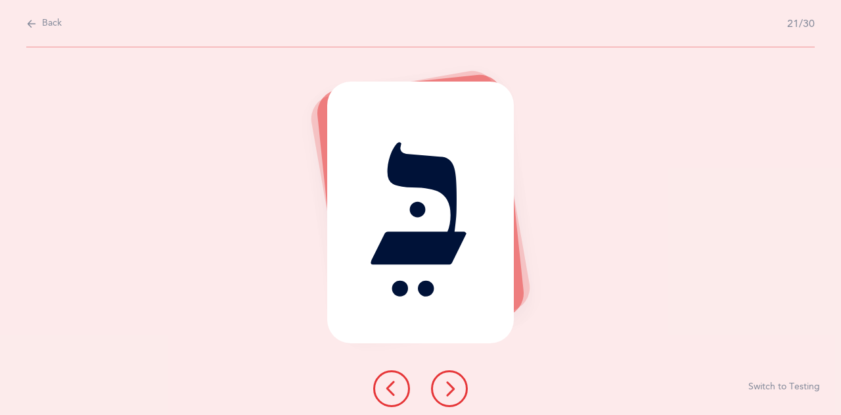
click at [459, 388] on button at bounding box center [449, 388] width 37 height 37
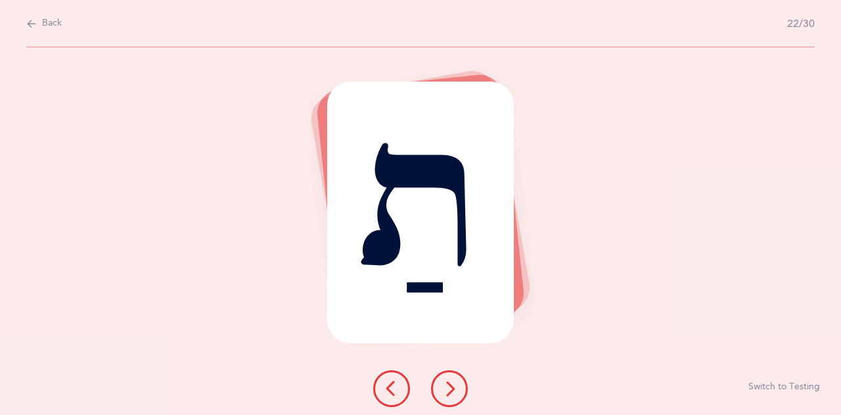
click at [459, 388] on button at bounding box center [449, 388] width 37 height 37
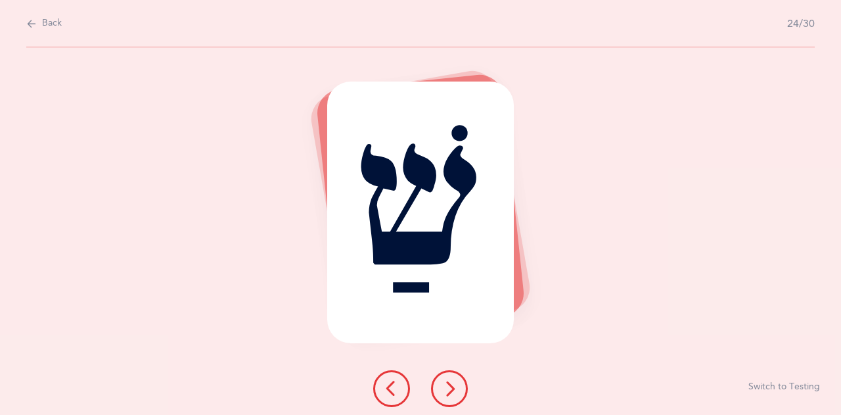
click at [459, 388] on button at bounding box center [449, 388] width 37 height 37
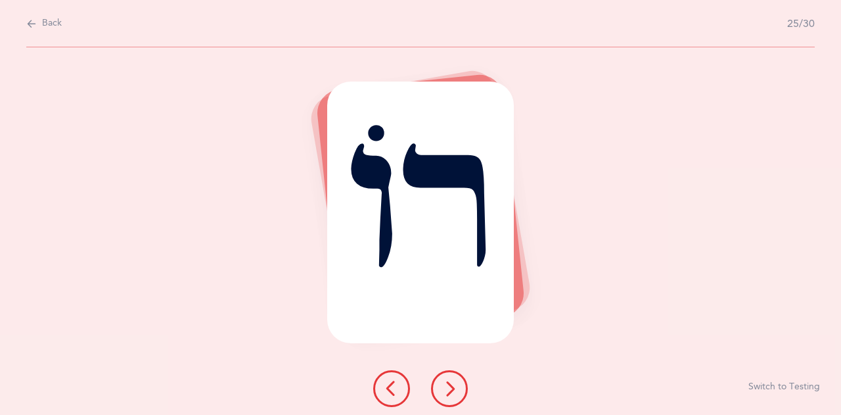
click at [392, 392] on icon at bounding box center [392, 388] width 16 height 16
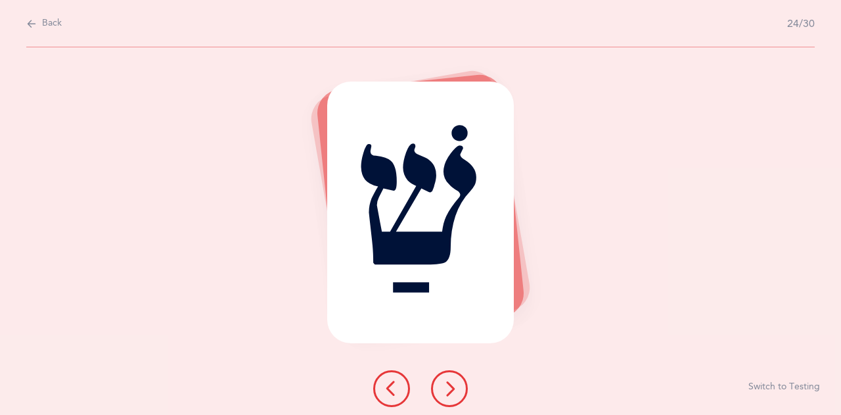
click at [392, 392] on icon at bounding box center [392, 388] width 16 height 16
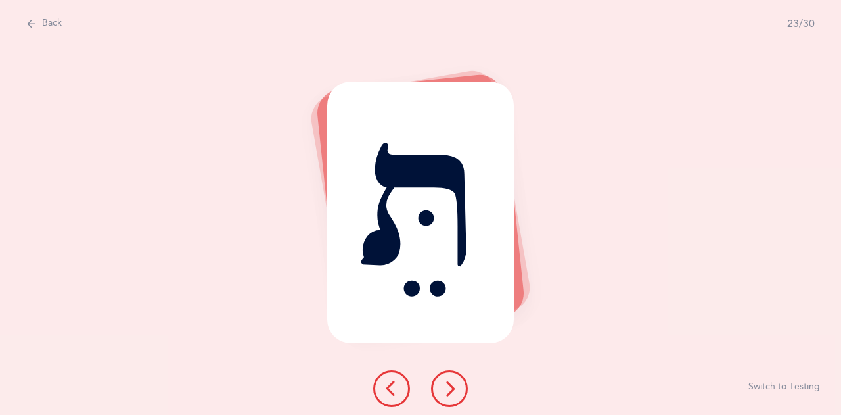
click at [392, 392] on icon at bounding box center [392, 388] width 16 height 16
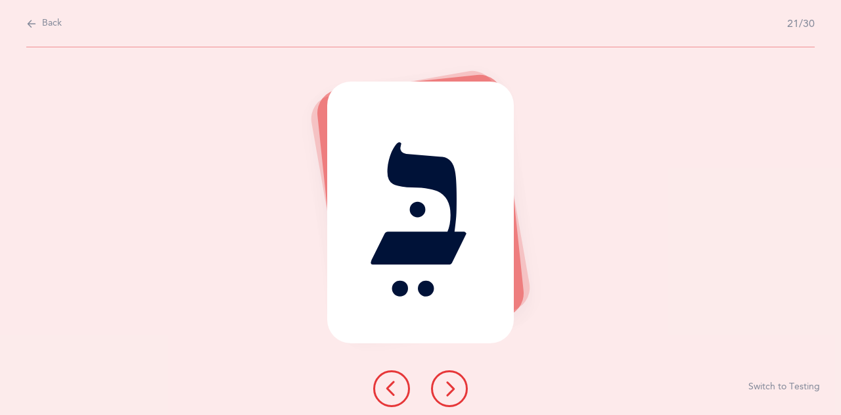
click at [392, 392] on icon at bounding box center [392, 388] width 16 height 16
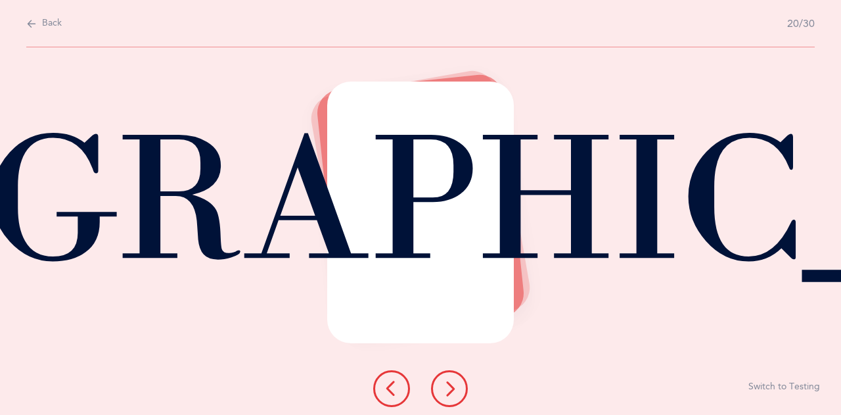
click at [392, 392] on icon at bounding box center [392, 388] width 16 height 16
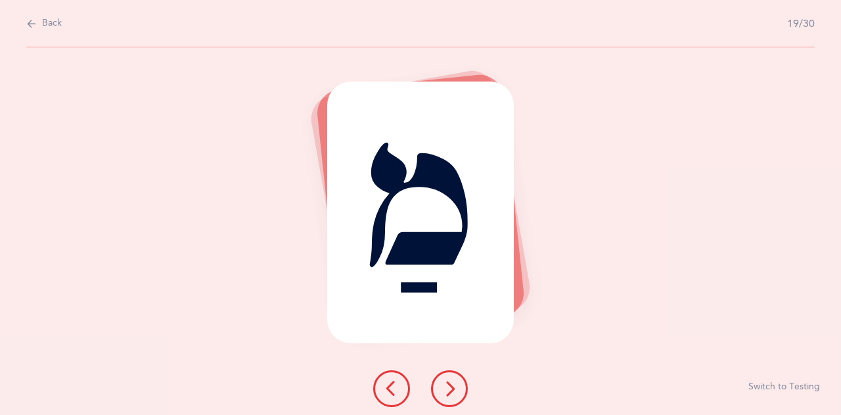
click at [392, 392] on icon at bounding box center [392, 388] width 16 height 16
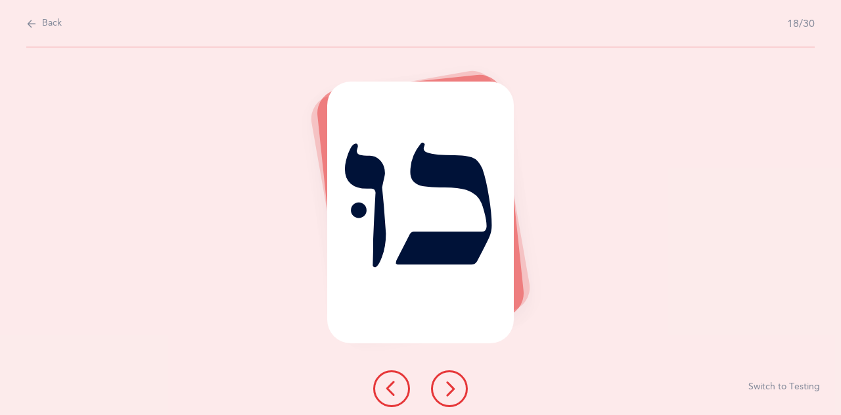
click at [392, 392] on icon at bounding box center [392, 388] width 16 height 16
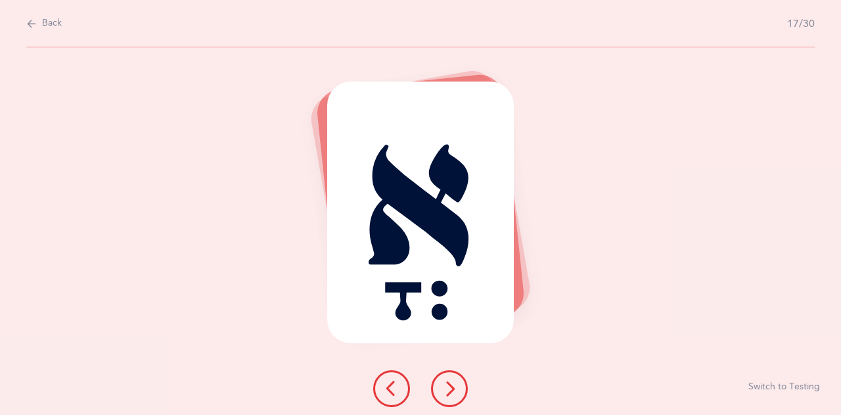
click at [262, 32] on div "Back 17/30" at bounding box center [420, 23] width 789 height 47
click at [401, 400] on button at bounding box center [391, 388] width 37 height 37
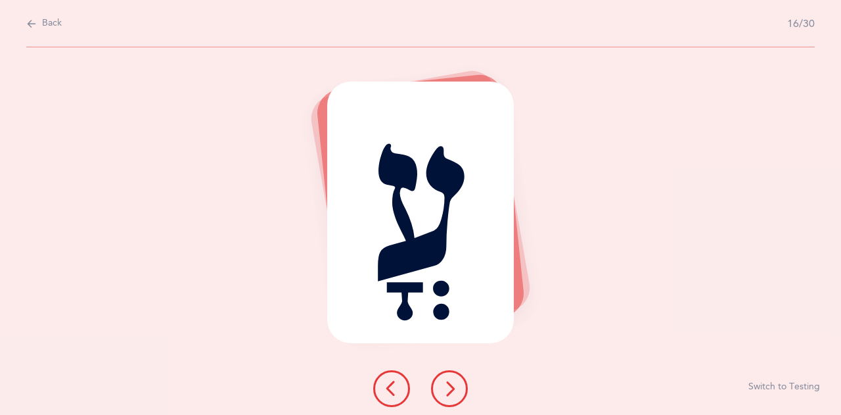
click at [401, 400] on button at bounding box center [391, 388] width 37 height 37
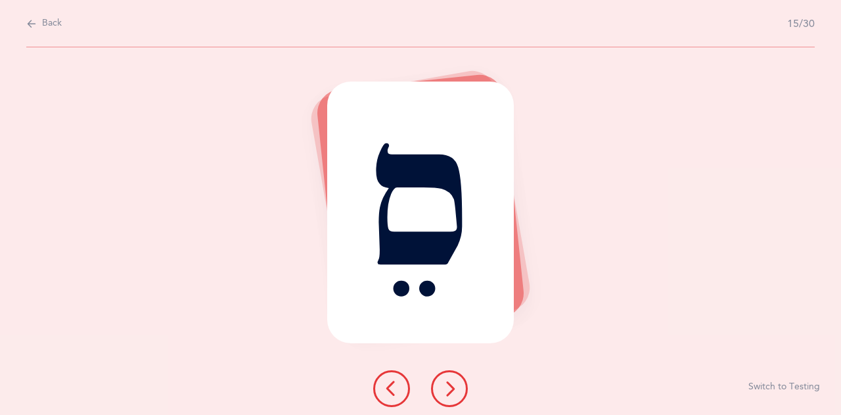
click at [42, 30] on button "Back" at bounding box center [43, 23] width 35 height 14
select select "4"
select select "27"
select select "single"
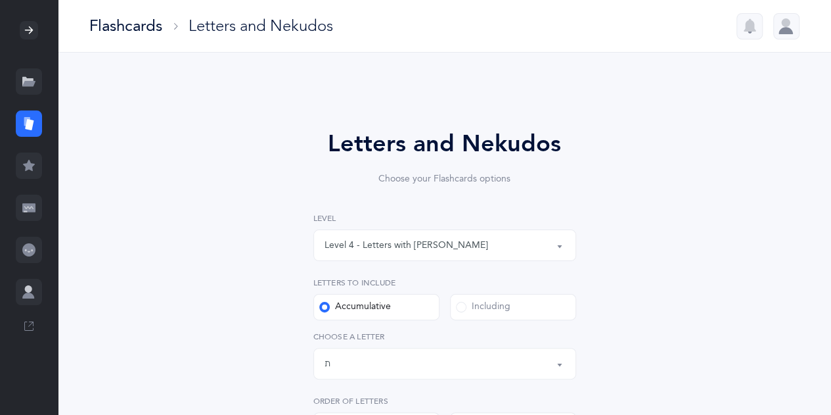
click at [26, 120] on icon at bounding box center [27, 121] width 6 height 9
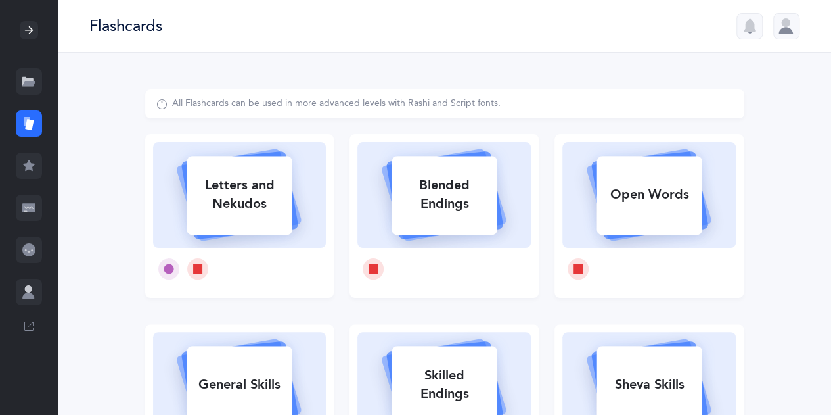
click at [665, 211] on div "Open Words" at bounding box center [649, 194] width 105 height 34
select select
select select "single"
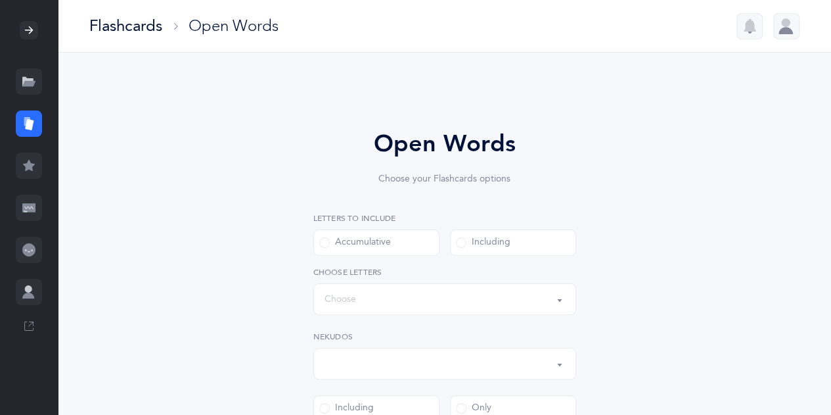
select select "all"
click at [564, 297] on button "Words up until: Choose" at bounding box center [444, 299] width 263 height 32
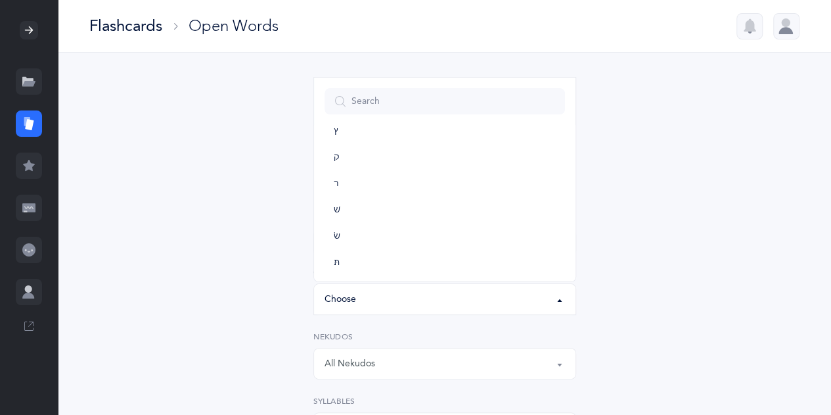
scroll to position [704, 0]
click at [486, 255] on link "ת" at bounding box center [445, 259] width 241 height 26
select select "27"
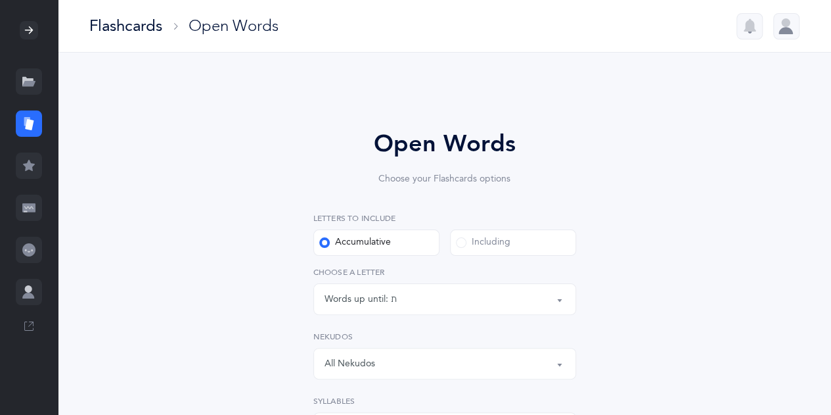
click at [499, 241] on div "Including" at bounding box center [483, 242] width 55 height 13
click at [0, 0] on input "Including" at bounding box center [0, 0] width 0 height 0
click at [332, 239] on div "Accumulative" at bounding box center [355, 242] width 72 height 13
click at [0, 0] on input "Accumulative" at bounding box center [0, 0] width 0 height 0
select select "27"
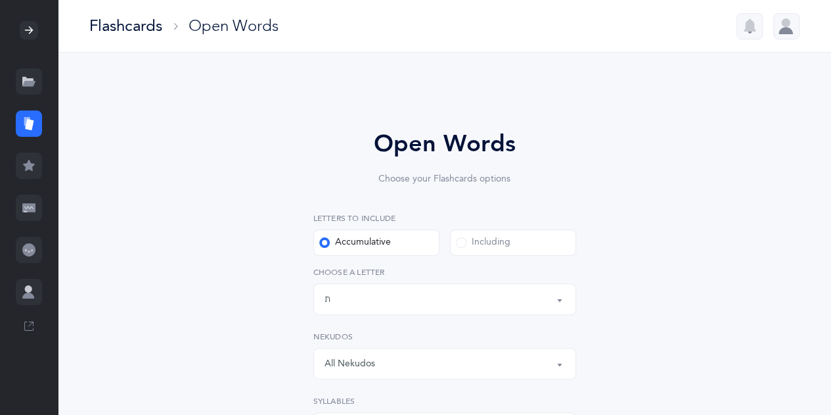
click at [471, 244] on div "Including" at bounding box center [483, 242] width 55 height 13
click at [0, 0] on input "Including" at bounding box center [0, 0] width 0 height 0
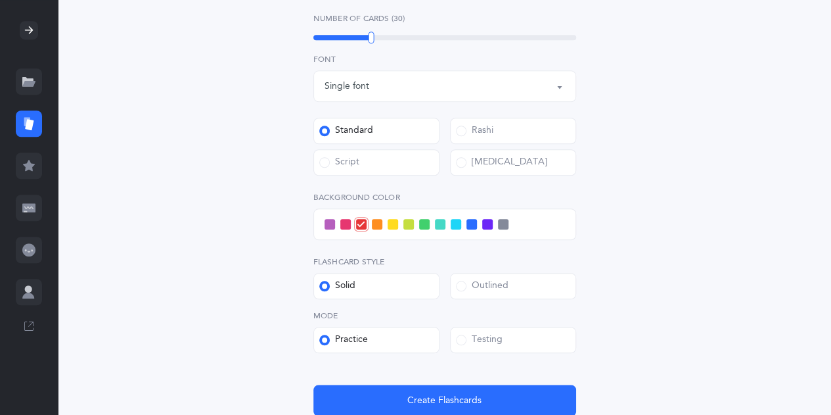
scroll to position [499, 0]
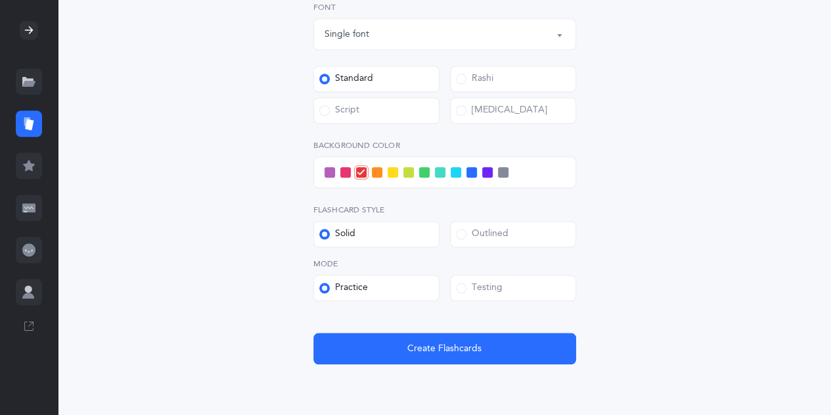
click at [323, 111] on span at bounding box center [324, 110] width 11 height 11
click at [0, 0] on input "Script" at bounding box center [0, 0] width 0 height 0
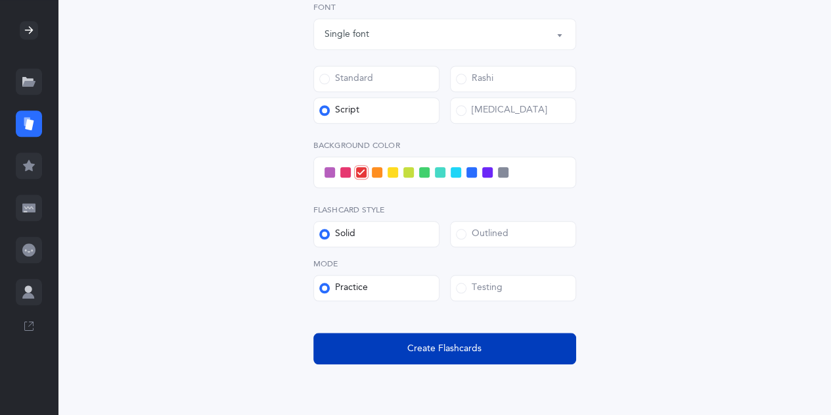
click at [429, 343] on span "Create Flashcards" at bounding box center [444, 349] width 74 height 14
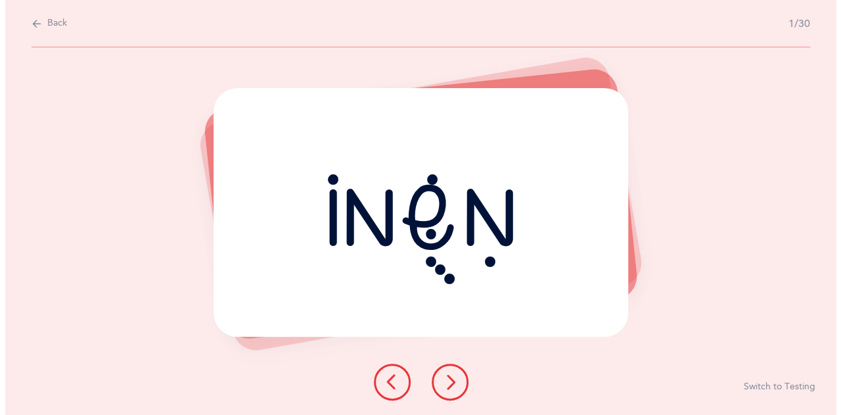
scroll to position [0, 0]
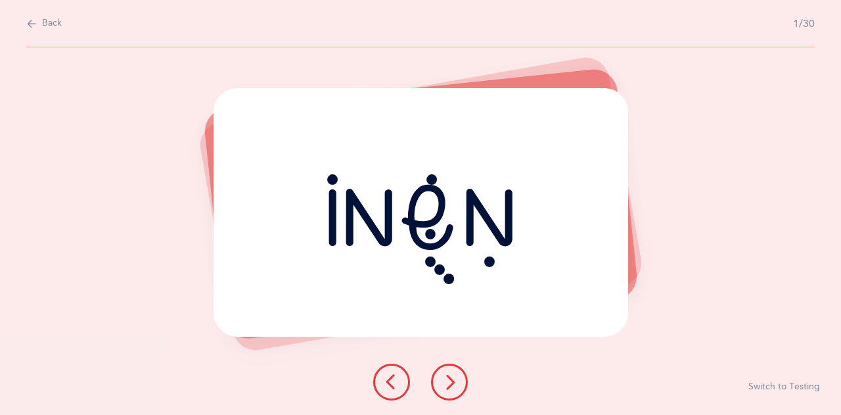
click at [445, 385] on icon at bounding box center [450, 382] width 16 height 16
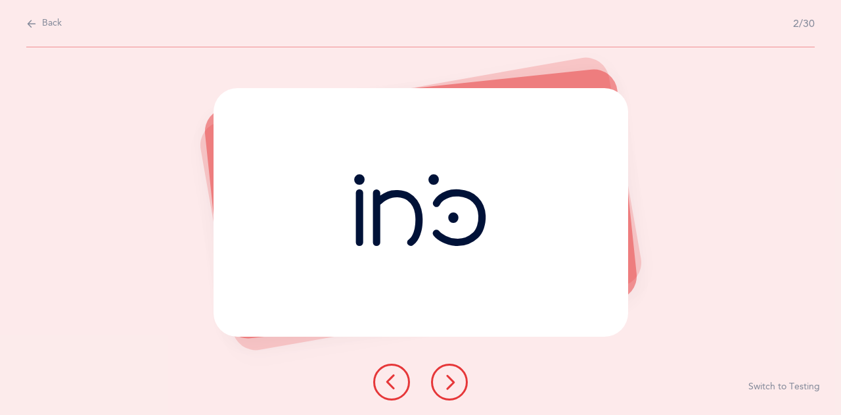
click at [445, 385] on icon at bounding box center [450, 382] width 16 height 16
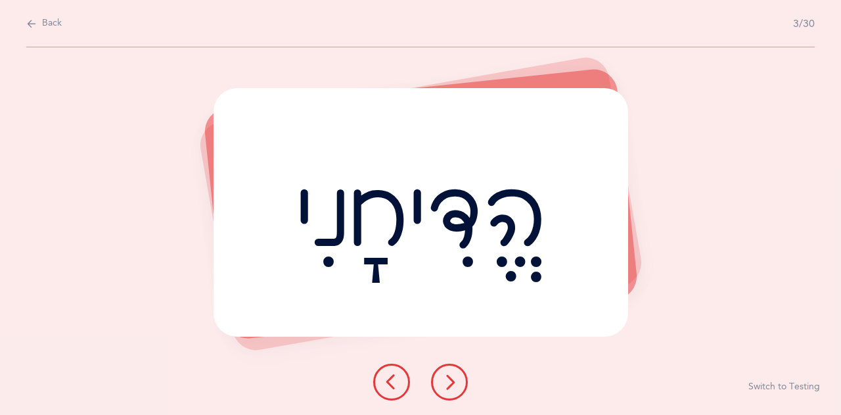
click at [445, 385] on icon at bounding box center [450, 382] width 16 height 16
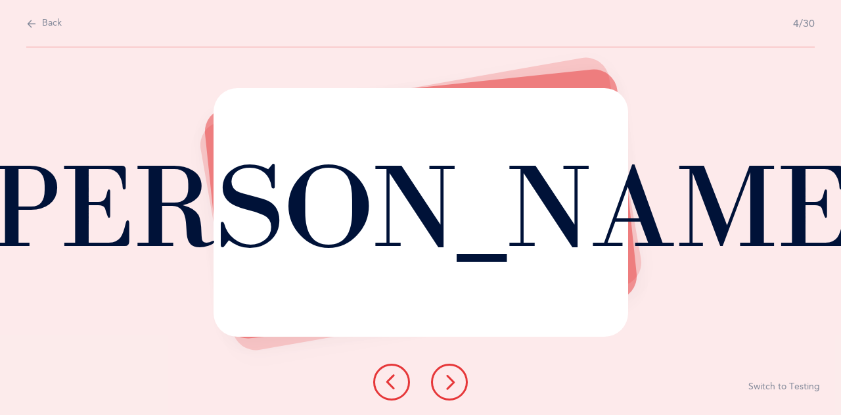
click at [445, 385] on icon at bounding box center [450, 382] width 16 height 16
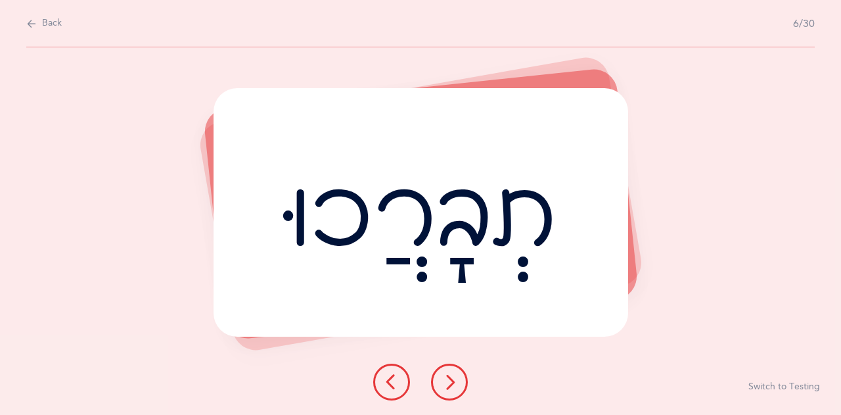
click at [445, 385] on icon at bounding box center [450, 382] width 16 height 16
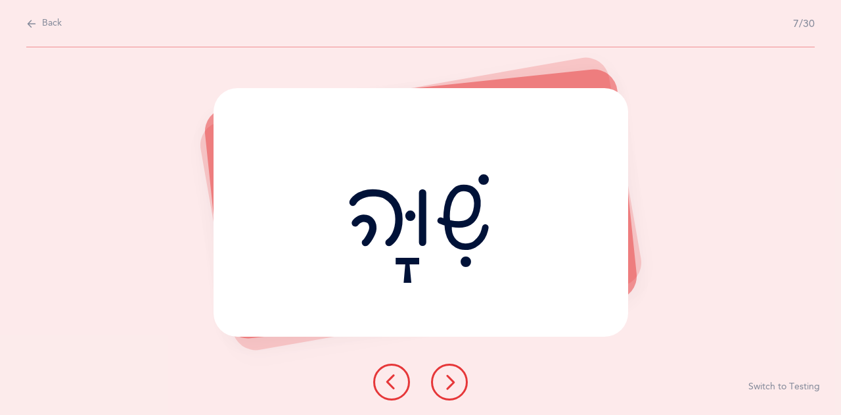
click at [445, 385] on icon at bounding box center [450, 382] width 16 height 16
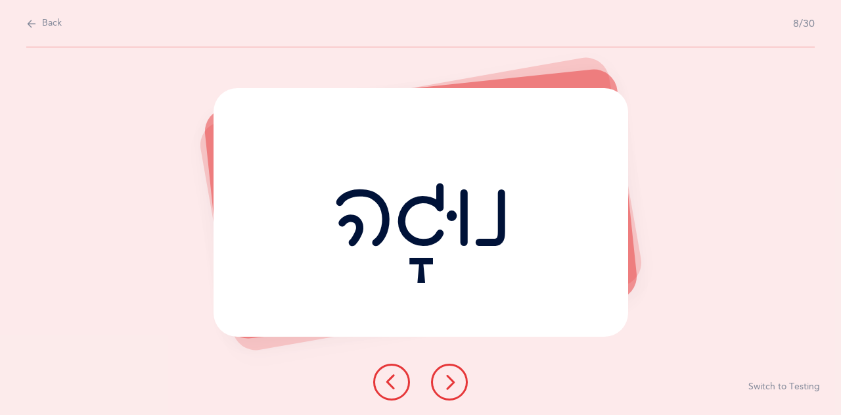
click at [445, 385] on icon at bounding box center [450, 382] width 16 height 16
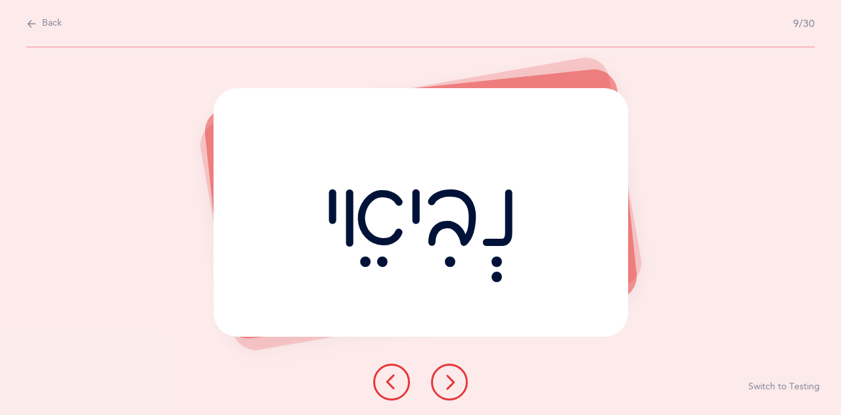
click at [445, 385] on icon at bounding box center [450, 382] width 16 height 16
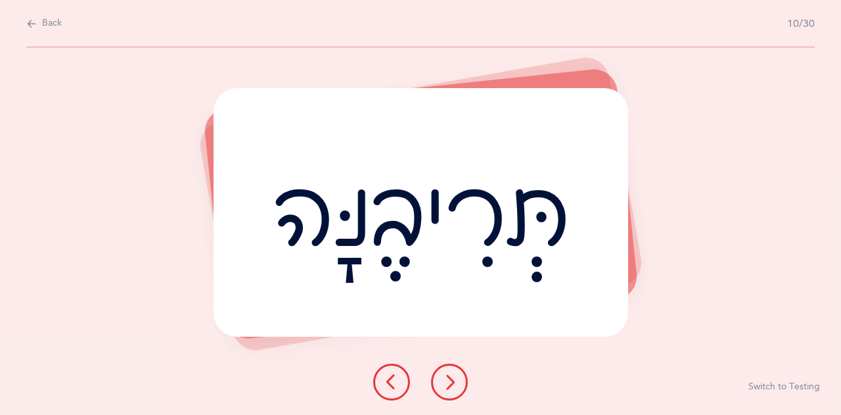
click at [445, 385] on icon at bounding box center [450, 382] width 16 height 16
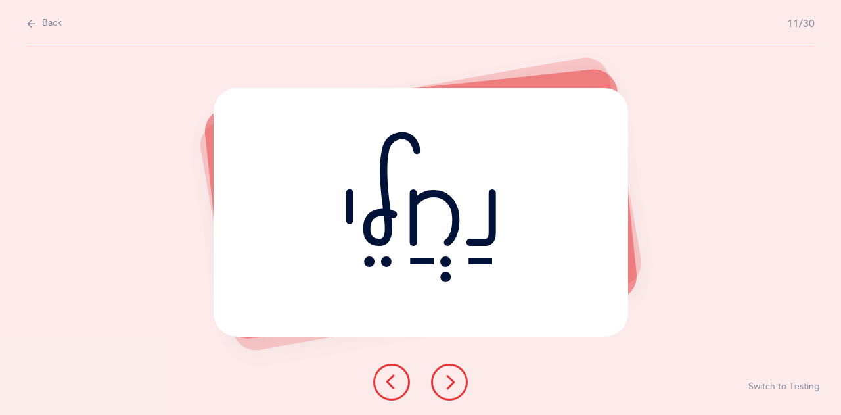
click at [445, 385] on icon at bounding box center [450, 382] width 16 height 16
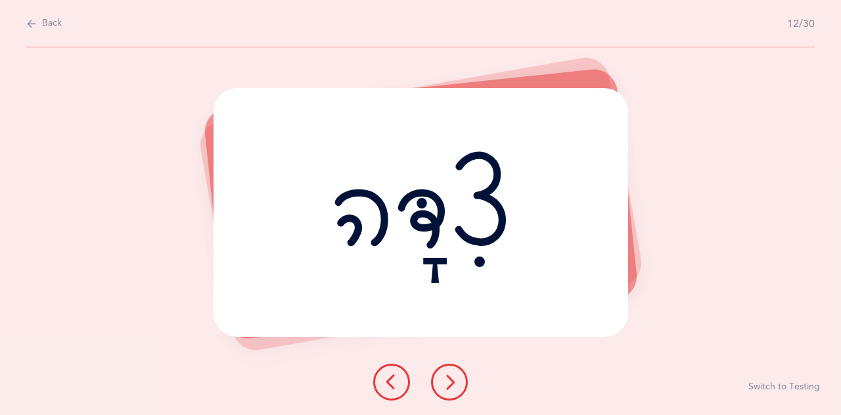
click at [445, 385] on icon at bounding box center [450, 382] width 16 height 16
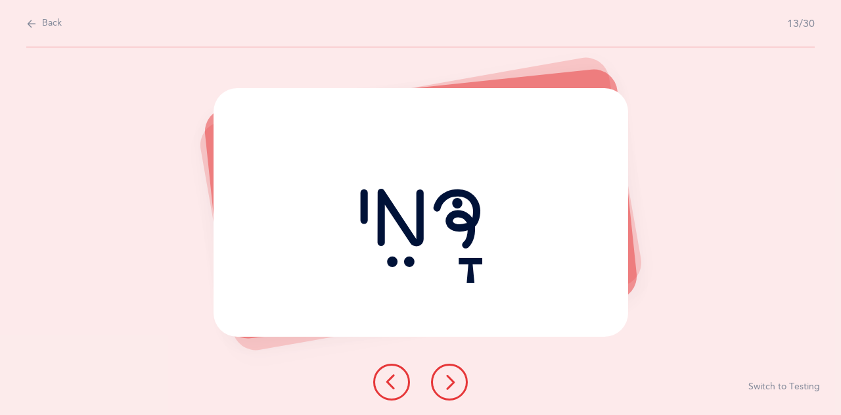
click at [445, 385] on icon at bounding box center [450, 382] width 16 height 16
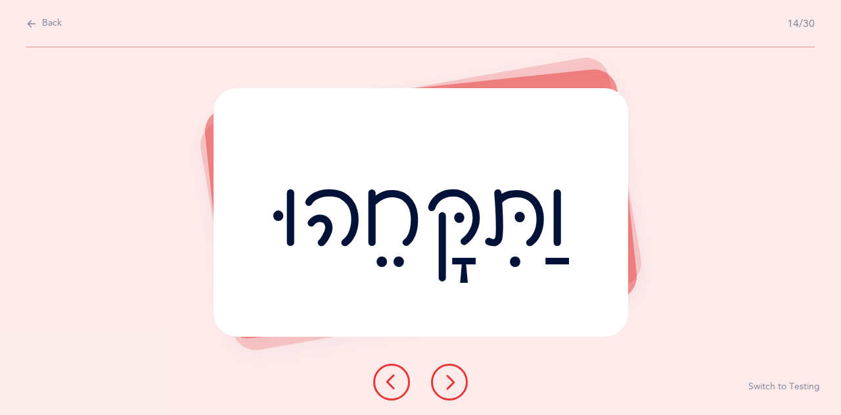
click at [445, 385] on icon at bounding box center [450, 382] width 16 height 16
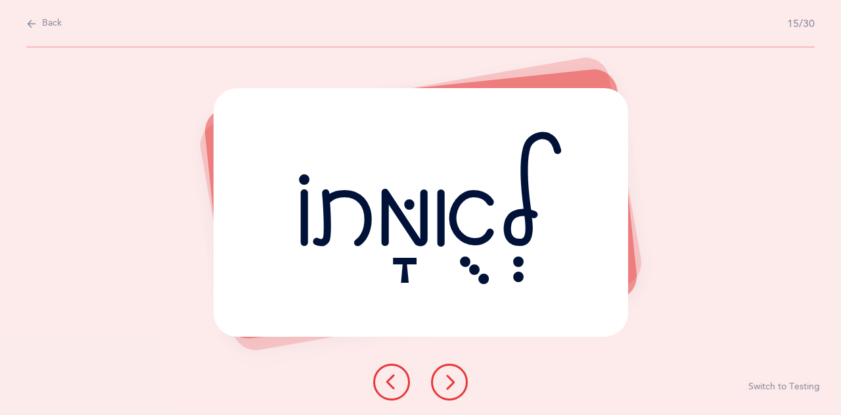
click at [445, 385] on icon at bounding box center [450, 382] width 16 height 16
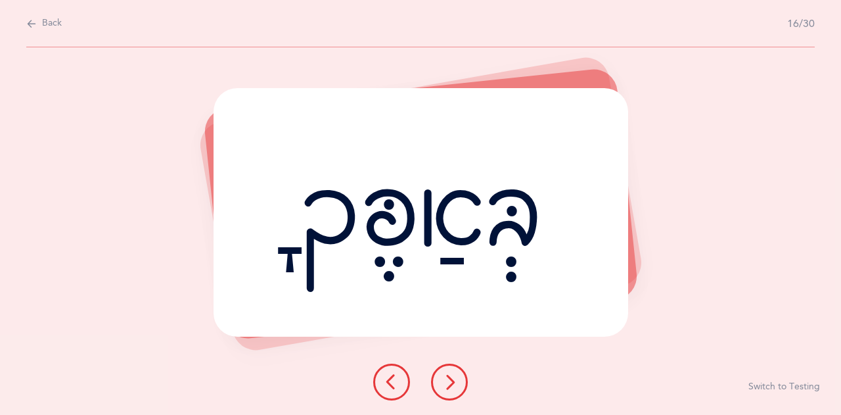
click at [445, 385] on icon at bounding box center [450, 382] width 16 height 16
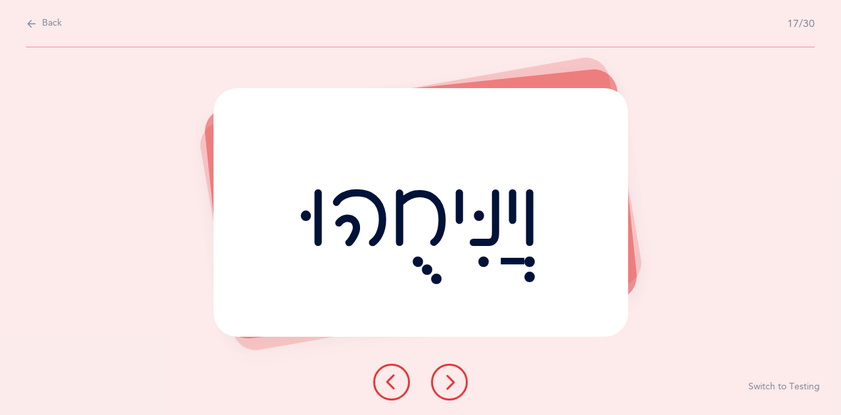
click at [445, 385] on icon at bounding box center [450, 382] width 16 height 16
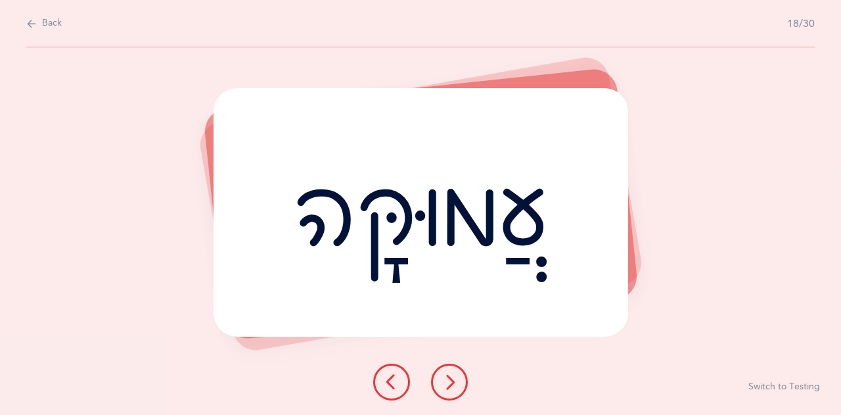
click at [445, 385] on icon at bounding box center [450, 382] width 16 height 16
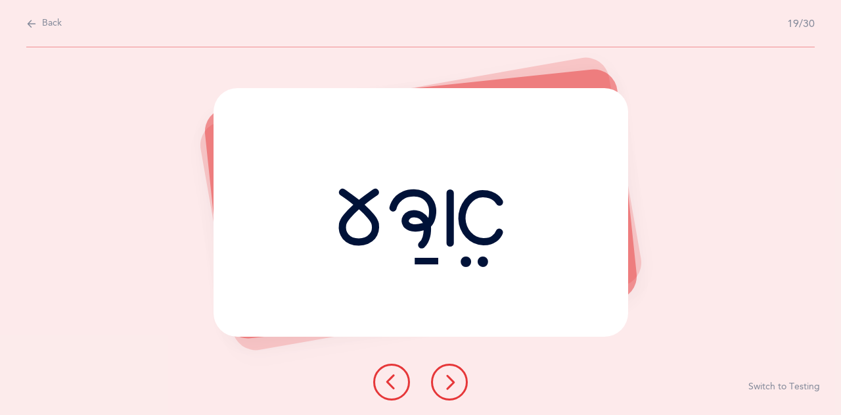
click at [445, 385] on icon at bounding box center [450, 382] width 16 height 16
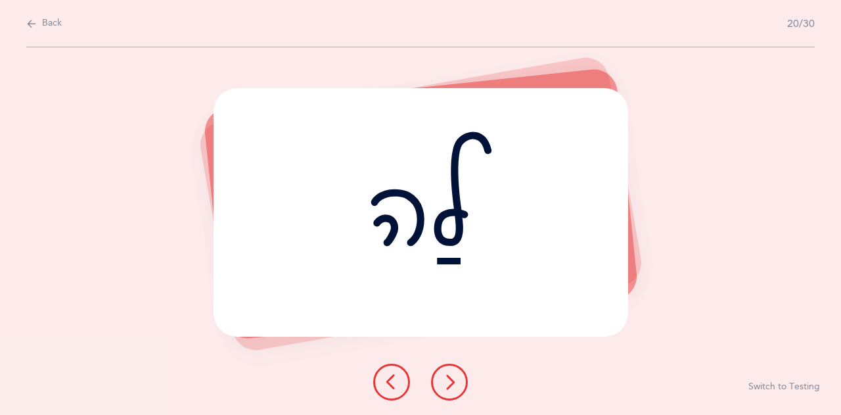
click at [445, 385] on icon at bounding box center [450, 382] width 16 height 16
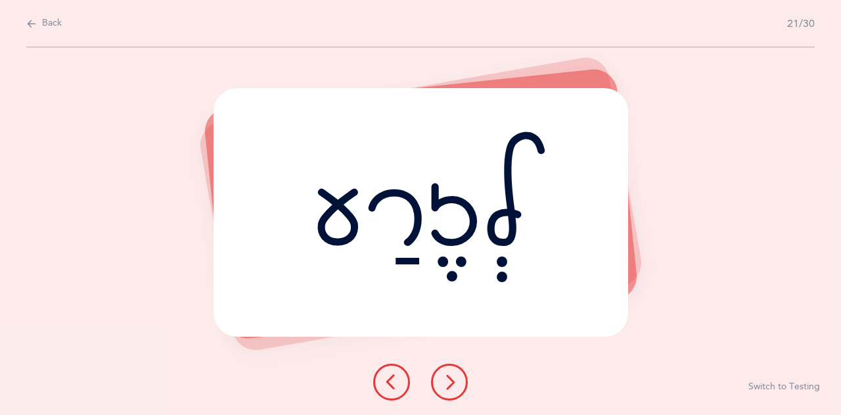
click at [445, 385] on icon at bounding box center [450, 382] width 16 height 16
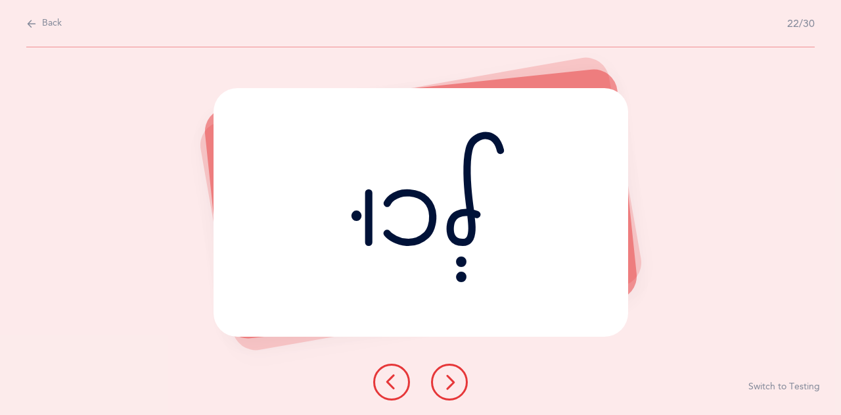
click at [445, 385] on icon at bounding box center [450, 382] width 16 height 16
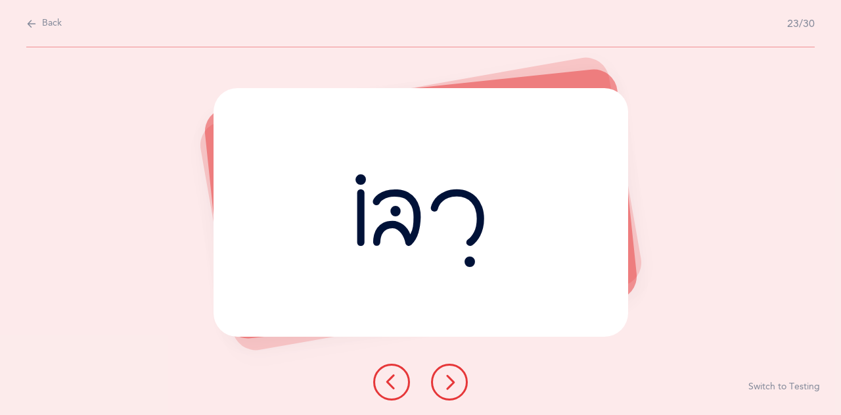
click at [445, 385] on icon at bounding box center [450, 382] width 16 height 16
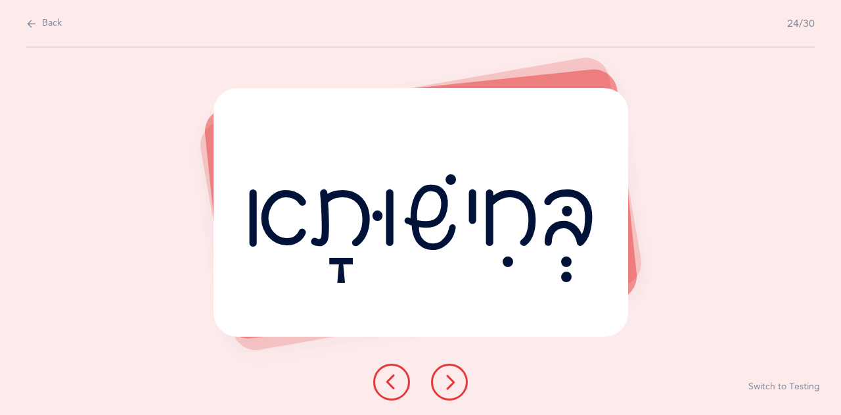
click at [445, 385] on icon at bounding box center [450, 382] width 16 height 16
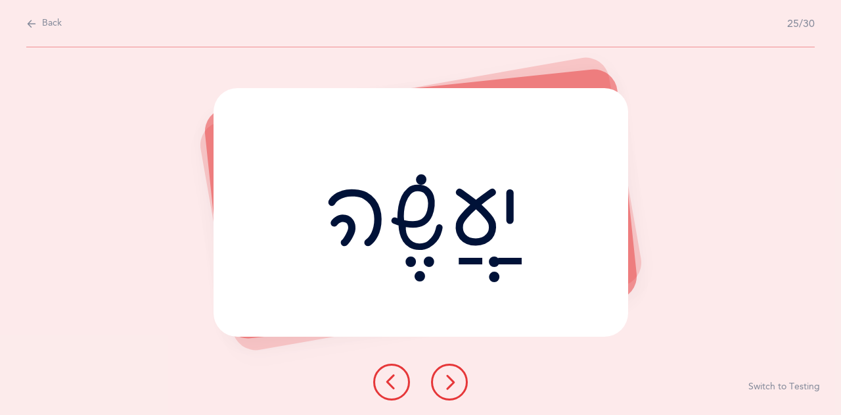
click at [445, 385] on icon at bounding box center [450, 382] width 16 height 16
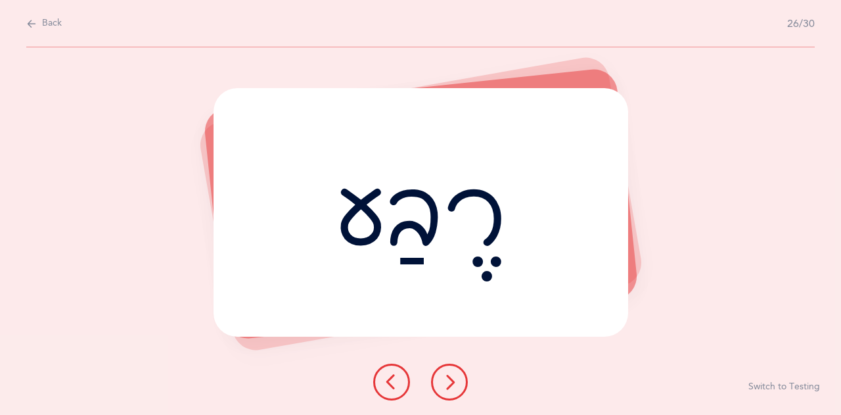
click at [445, 385] on icon at bounding box center [450, 382] width 16 height 16
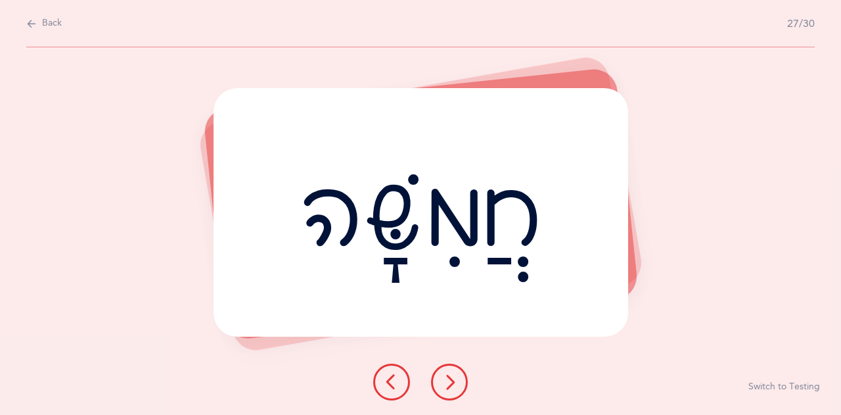
click at [445, 385] on icon at bounding box center [450, 382] width 16 height 16
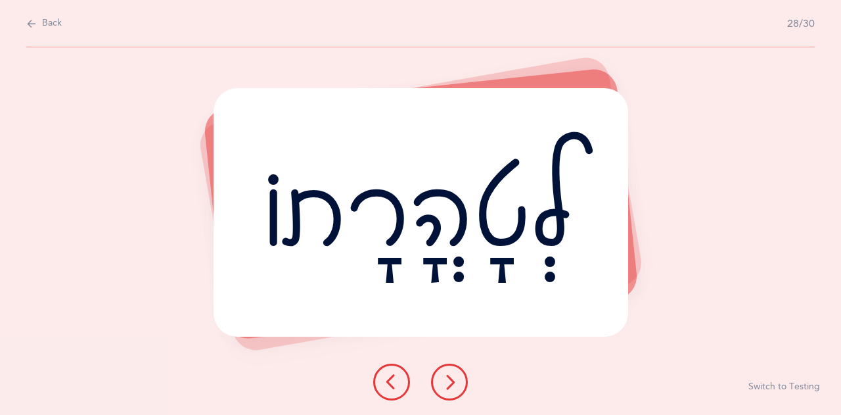
click at [445, 385] on icon at bounding box center [450, 382] width 16 height 16
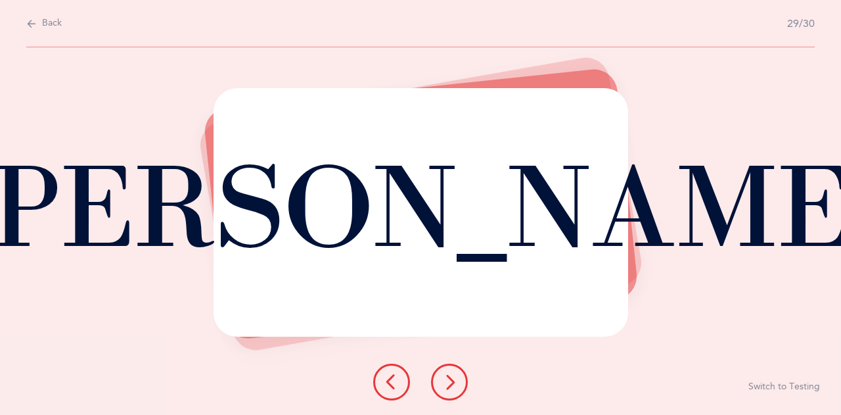
click at [445, 385] on icon at bounding box center [450, 382] width 16 height 16
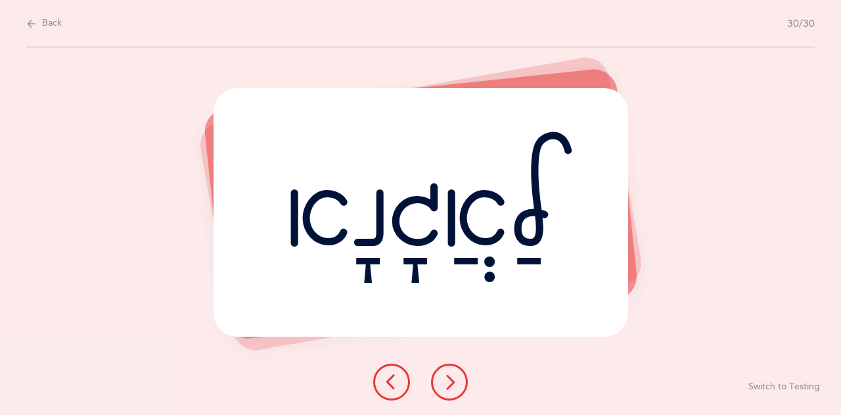
click at [445, 385] on icon at bounding box center [450, 382] width 16 height 16
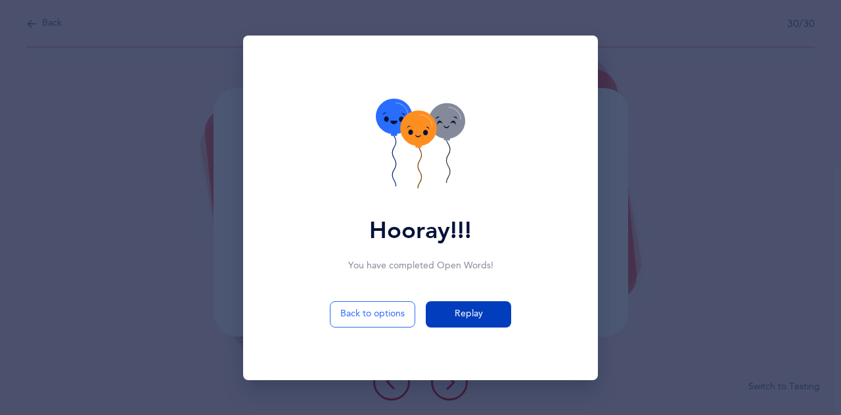
click at [480, 311] on span "Replay" at bounding box center [469, 314] width 28 height 14
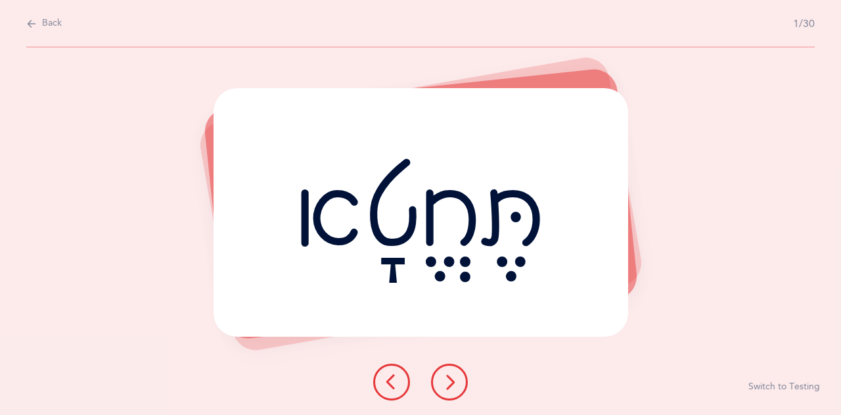
click at [451, 380] on icon at bounding box center [450, 382] width 16 height 16
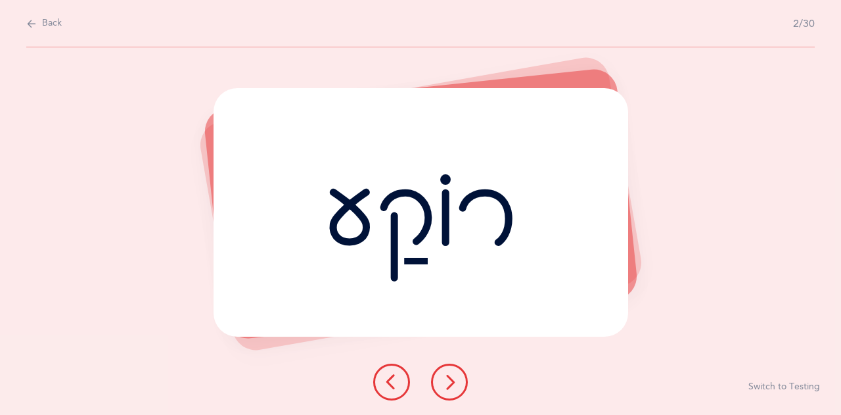
click at [399, 380] on icon at bounding box center [392, 382] width 16 height 16
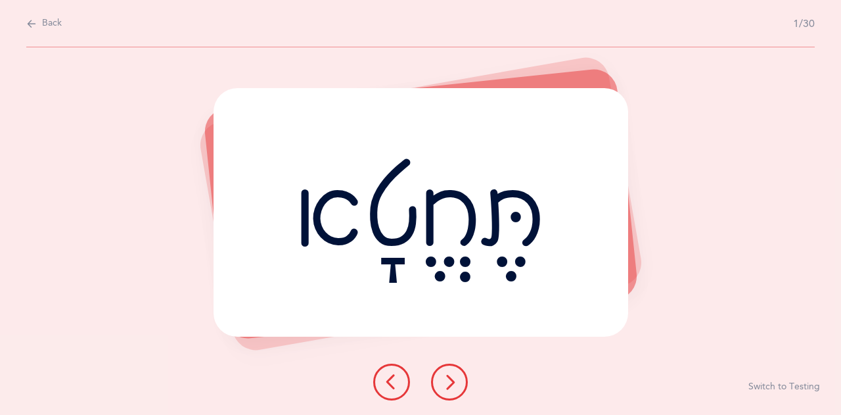
click at [444, 387] on icon at bounding box center [450, 382] width 16 height 16
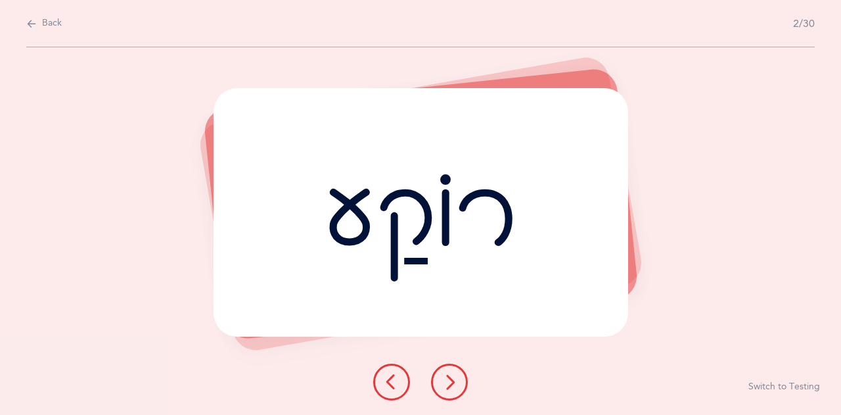
click at [444, 387] on icon at bounding box center [450, 382] width 16 height 16
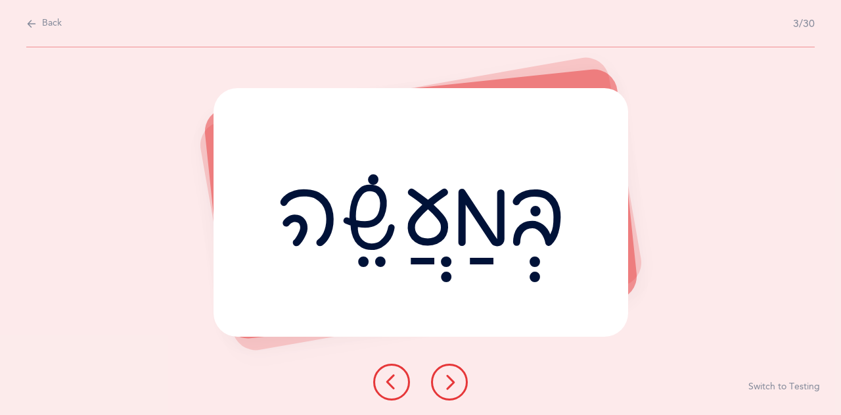
click at [451, 392] on button at bounding box center [449, 381] width 37 height 37
